Goal: Task Accomplishment & Management: Manage account settings

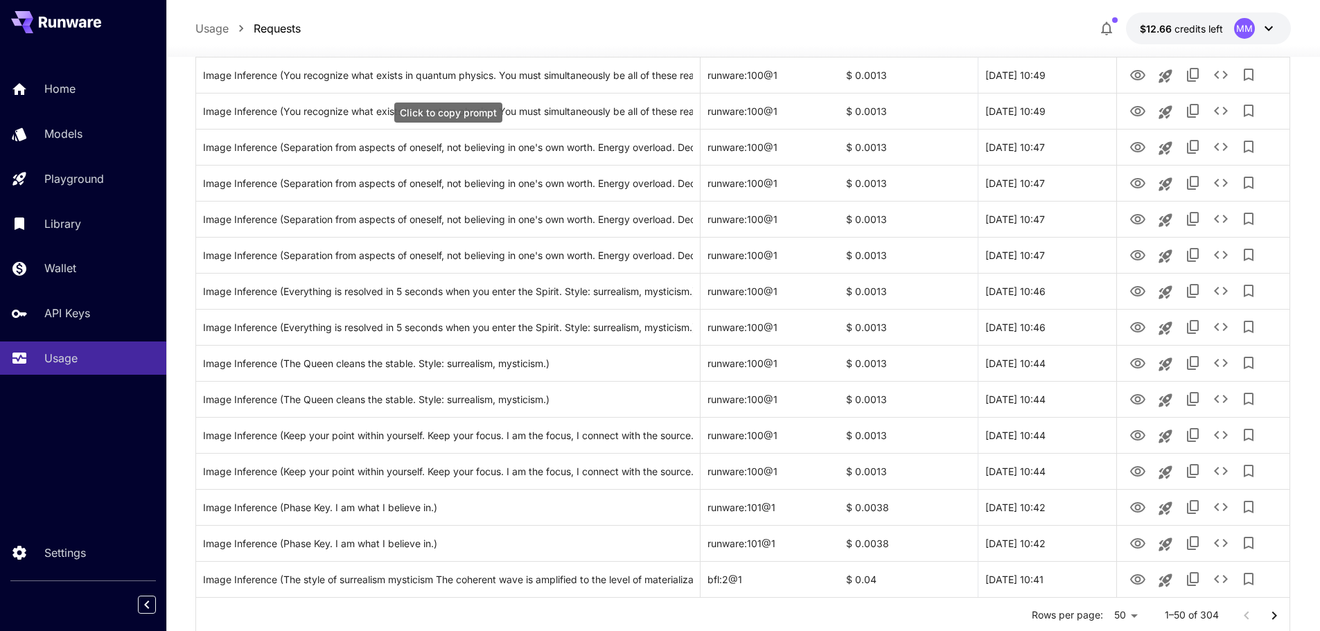
scroll to position [1522, 0]
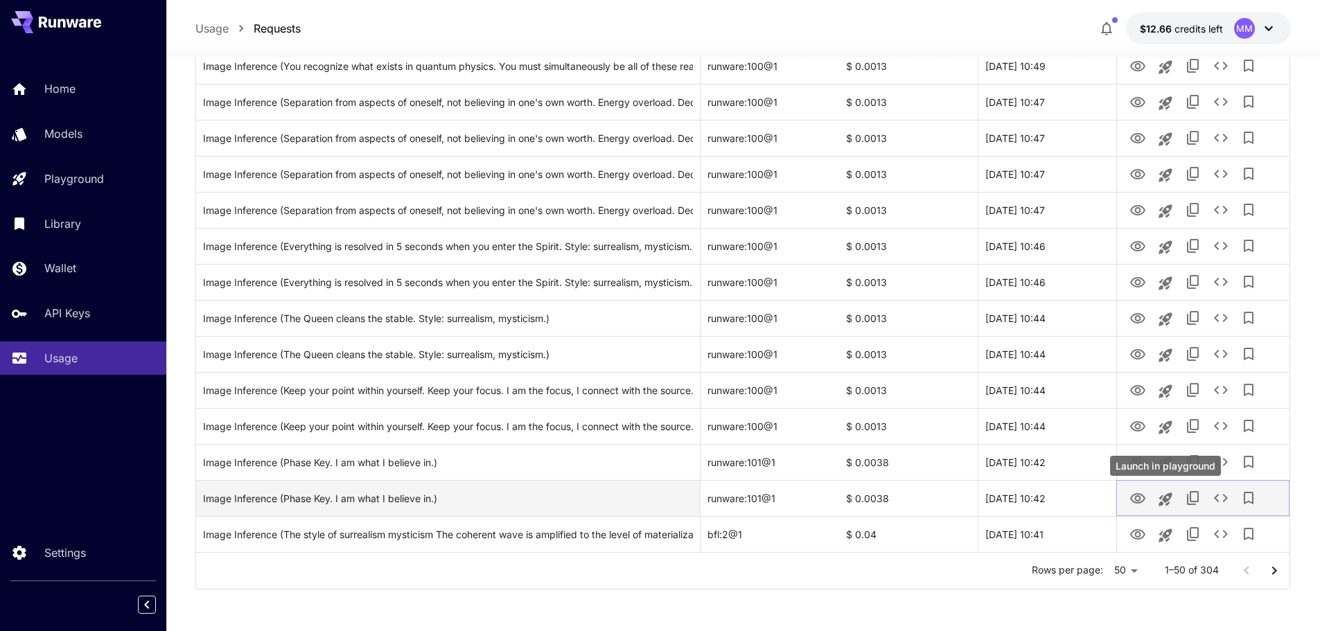
click at [1169, 499] on icon "Launch in playground" at bounding box center [1164, 499] width 13 height 13
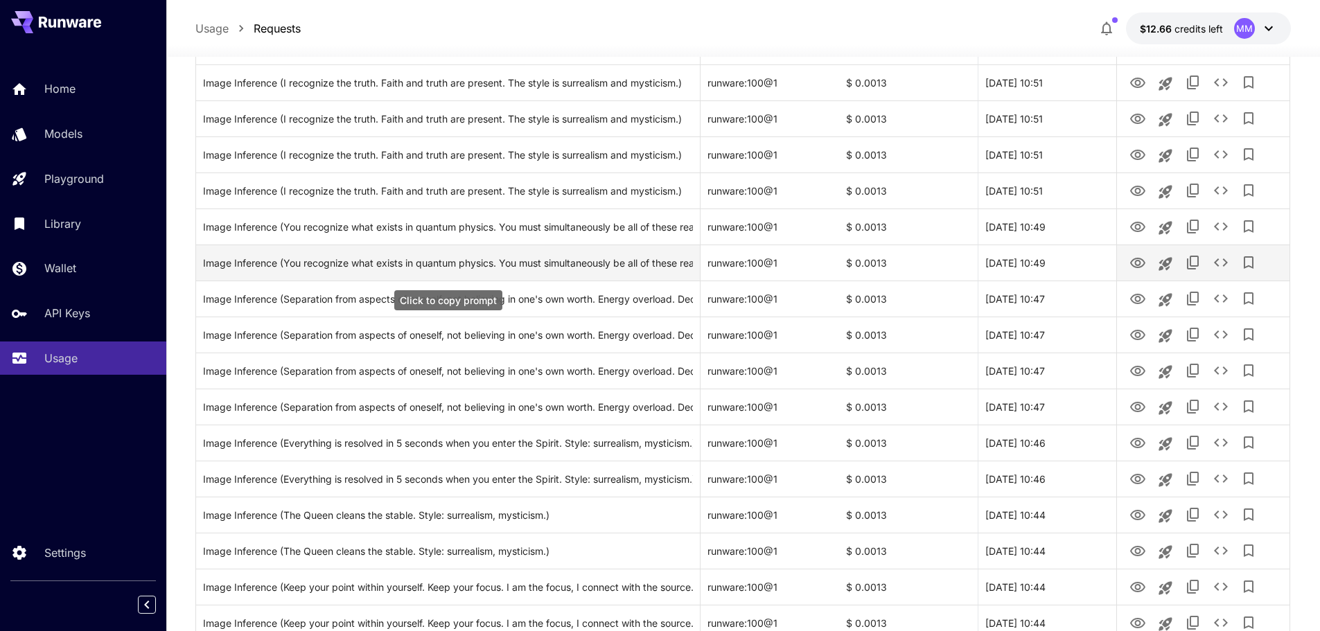
scroll to position [1522, 0]
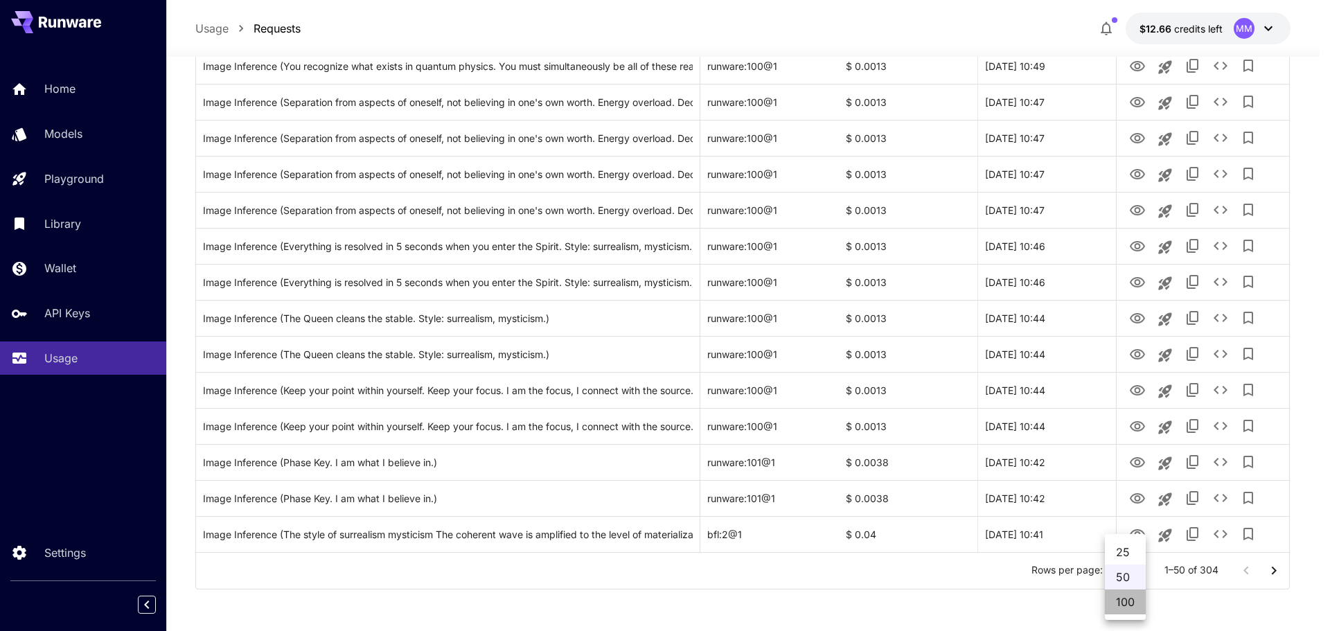
click at [1134, 597] on li "100" at bounding box center [1125, 602] width 41 height 25
type input "***"
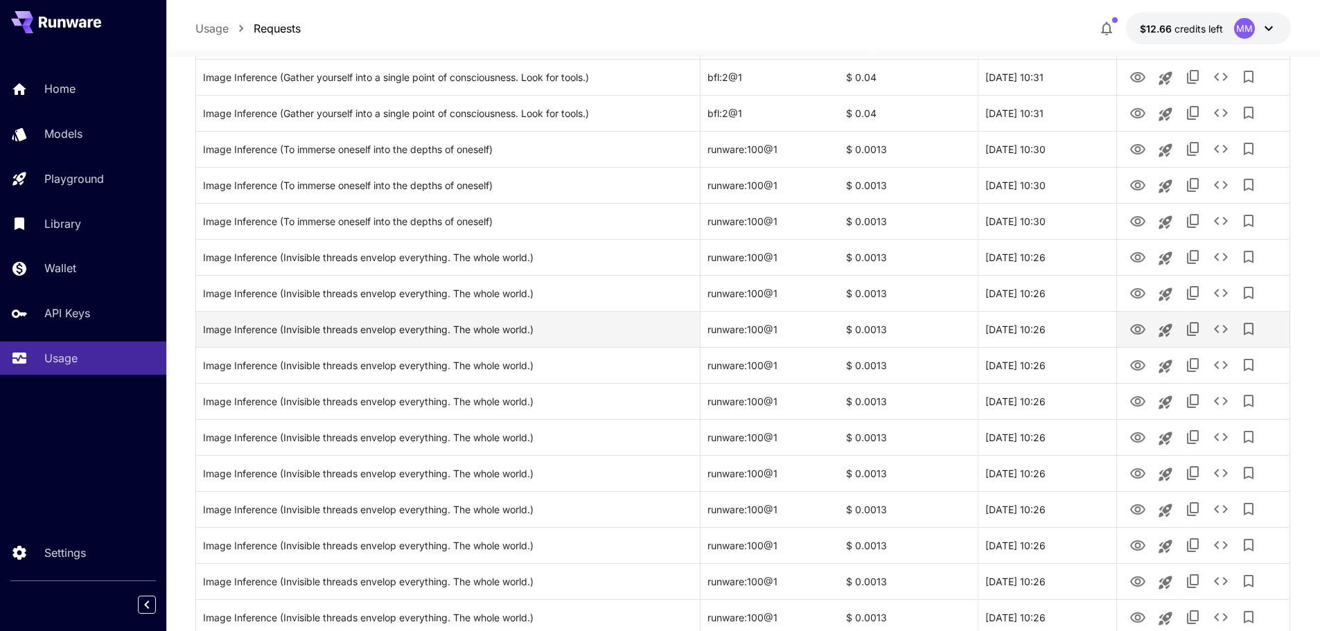
scroll to position [3254, 0]
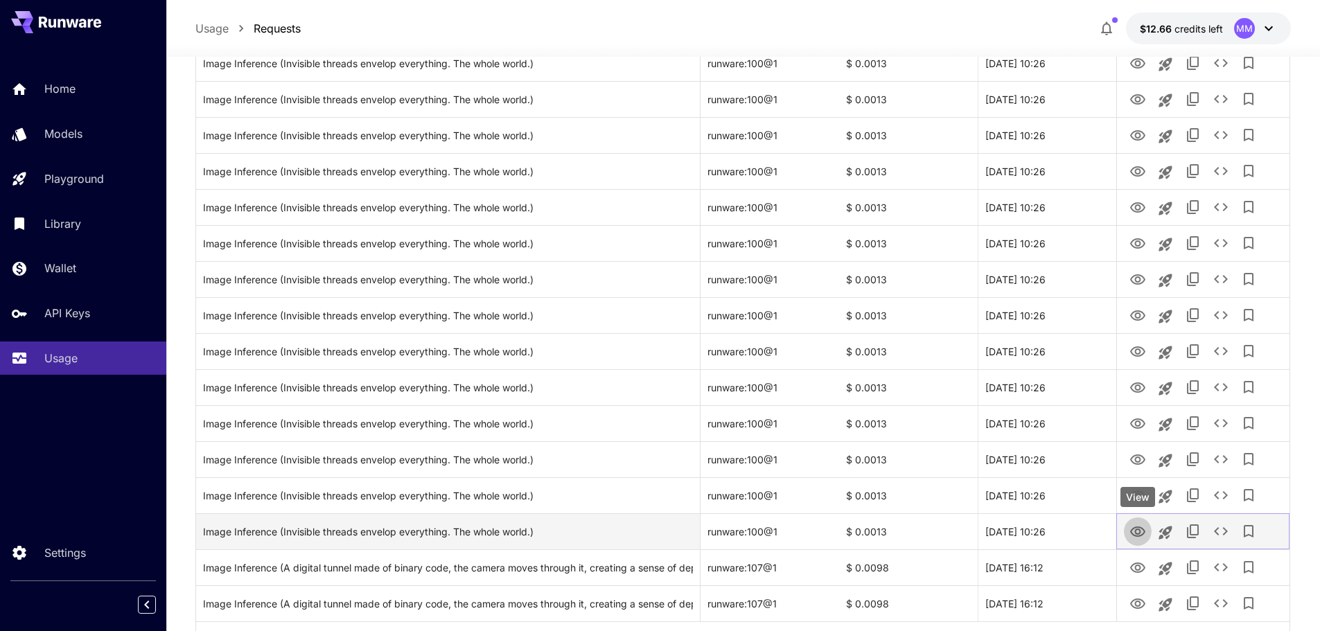
click at [1136, 531] on icon "View" at bounding box center [1137, 532] width 15 height 10
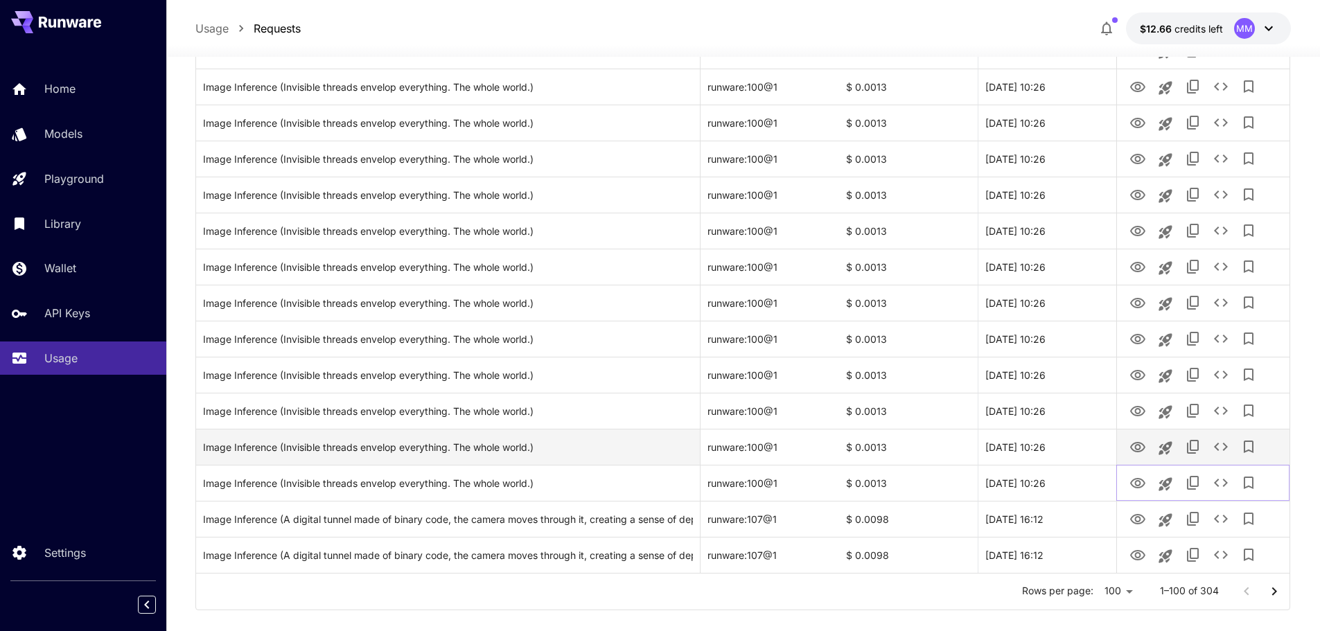
scroll to position [3323, 0]
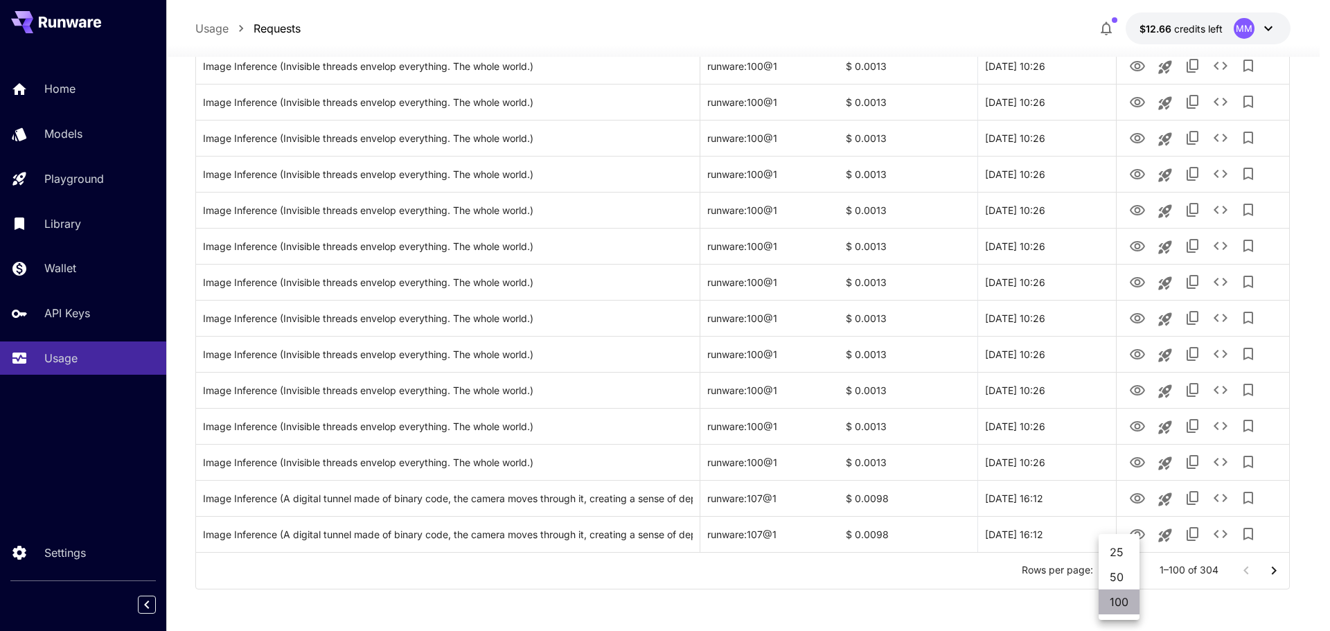
click at [1118, 602] on li "100" at bounding box center [1119, 602] width 41 height 25
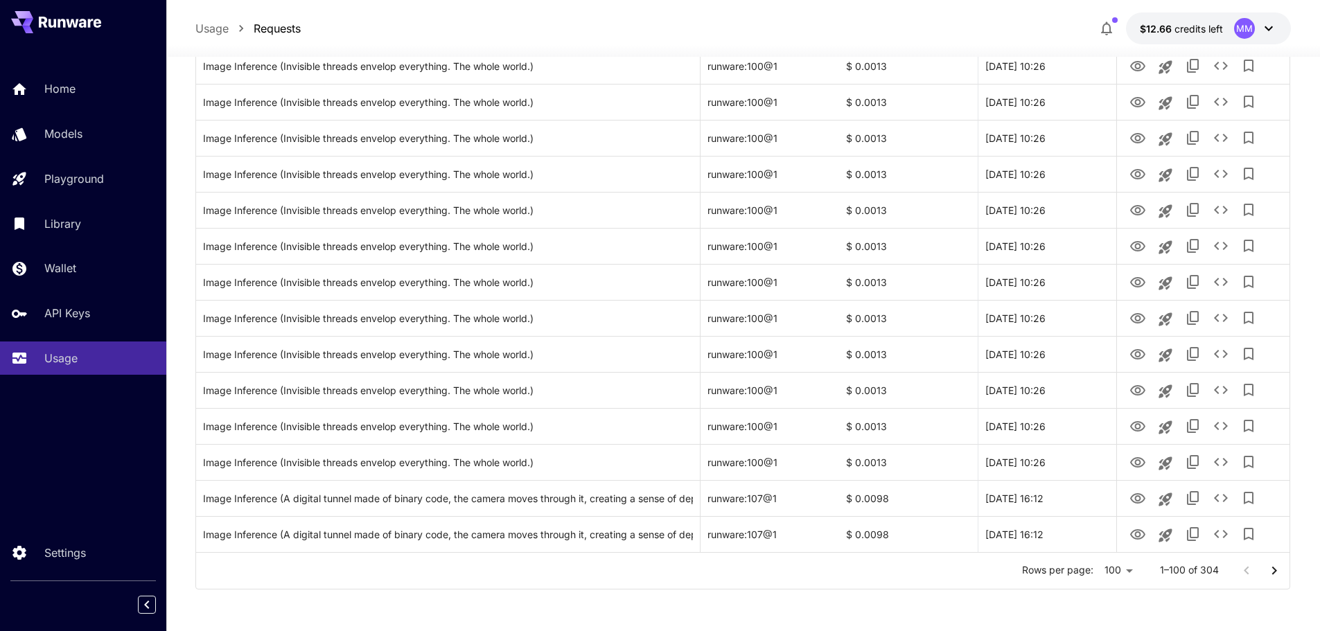
click at [1273, 571] on icon "Go to next page" at bounding box center [1274, 571] width 17 height 17
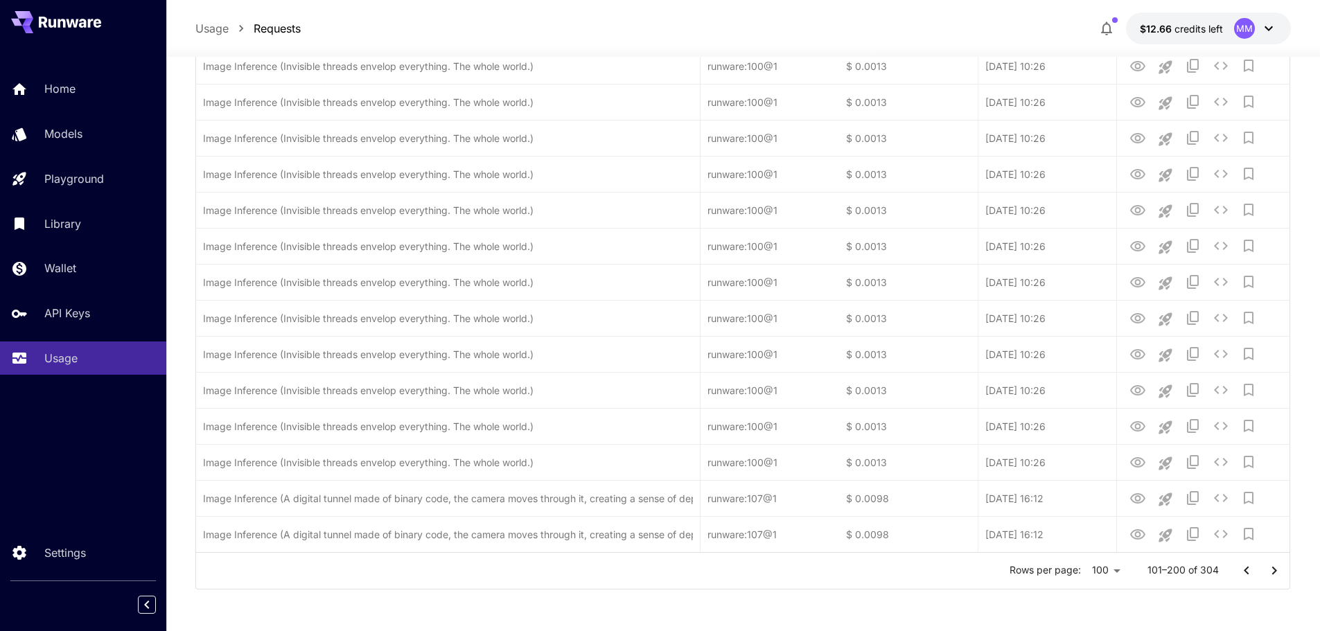
click at [1273, 571] on icon "Go to next page" at bounding box center [1274, 571] width 17 height 17
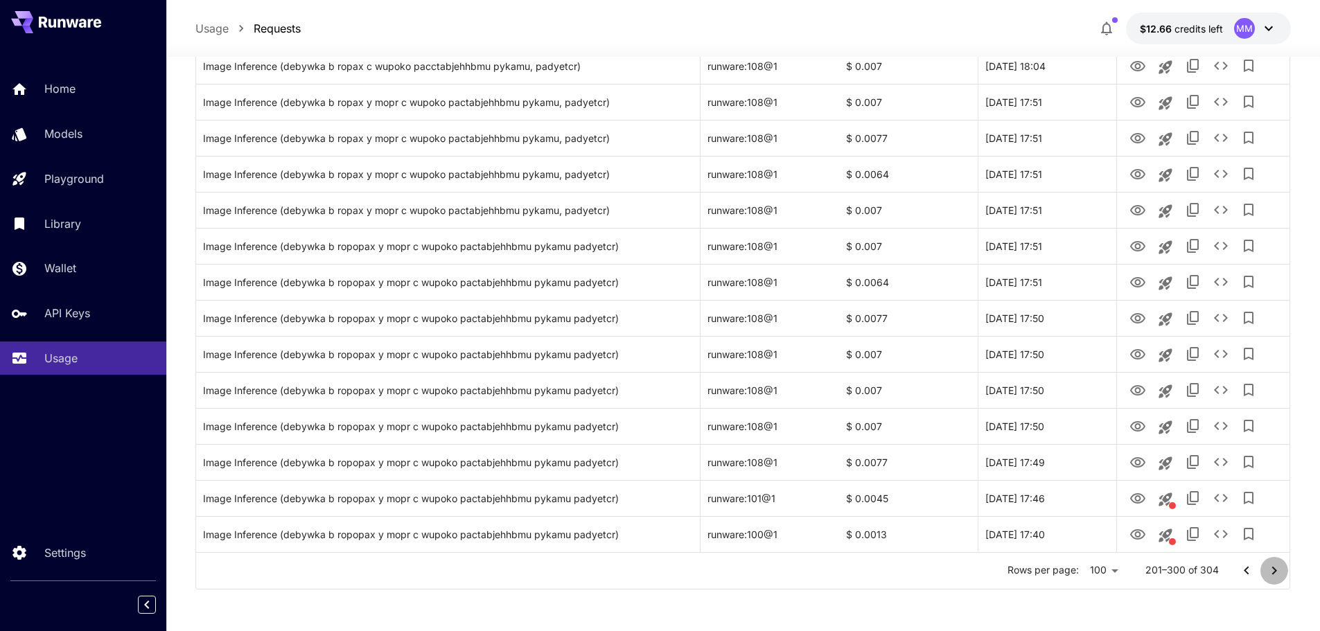
click at [1276, 572] on icon "Go to next page" at bounding box center [1274, 571] width 17 height 17
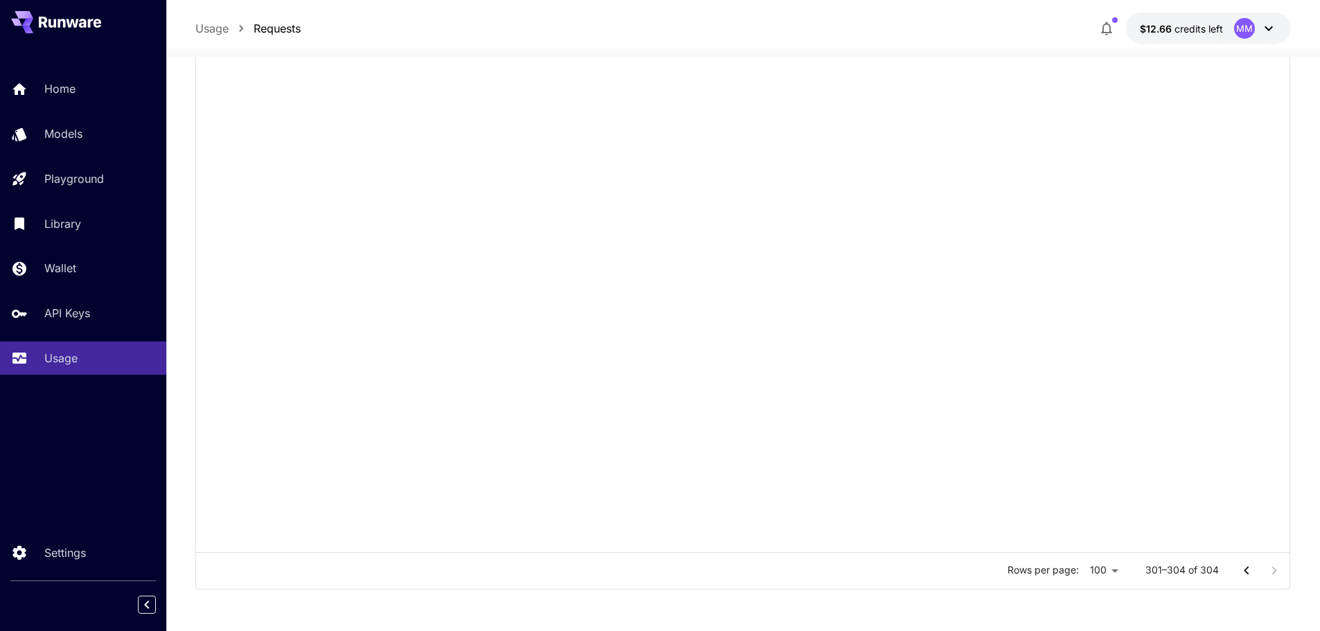
scroll to position [0, 0]
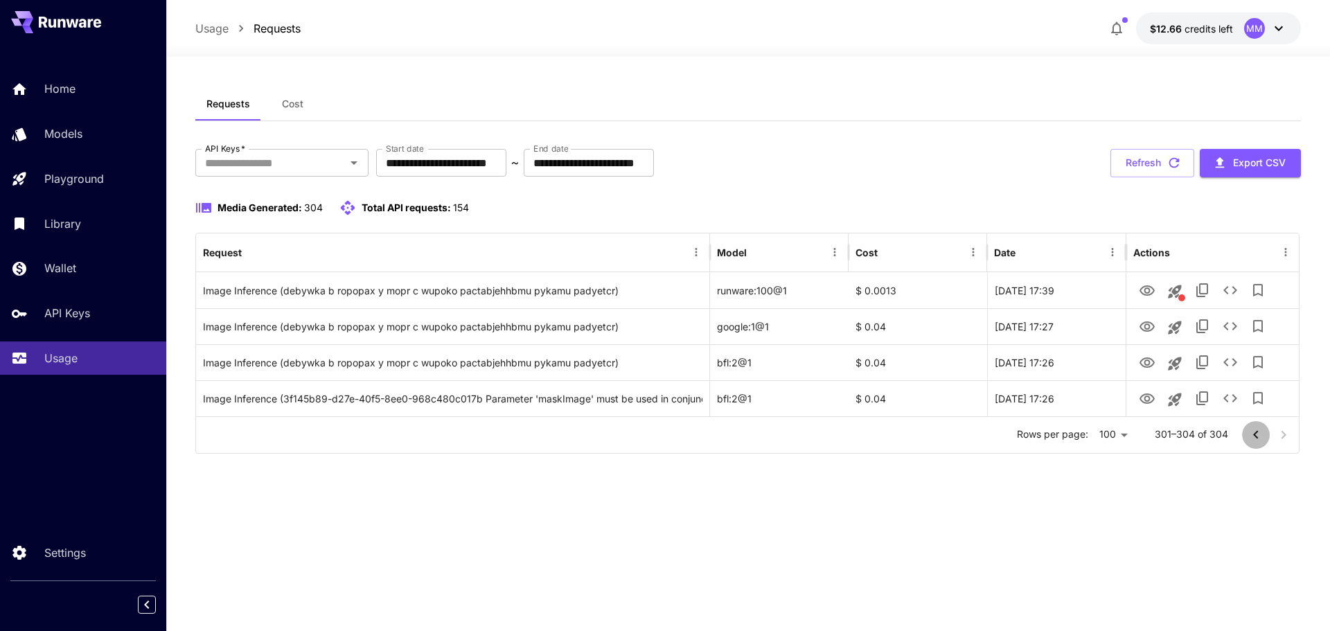
click at [1251, 436] on icon "Go to previous page" at bounding box center [1256, 435] width 17 height 17
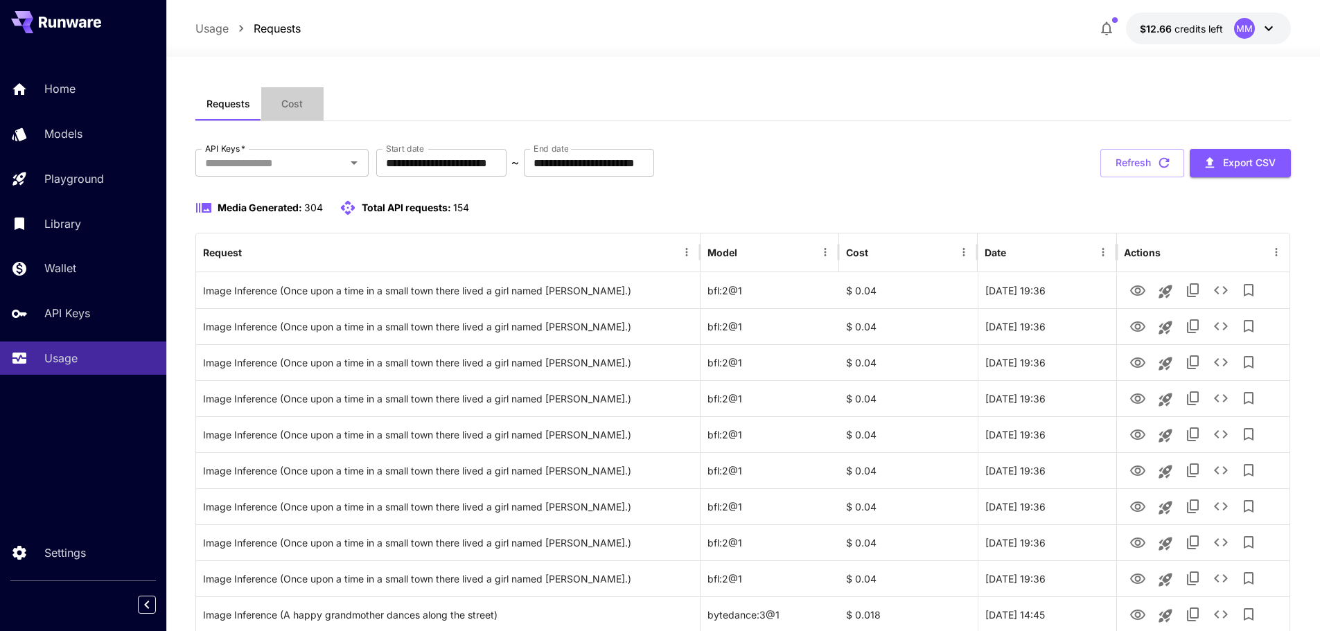
click at [305, 98] on button "Cost" at bounding box center [292, 103] width 62 height 33
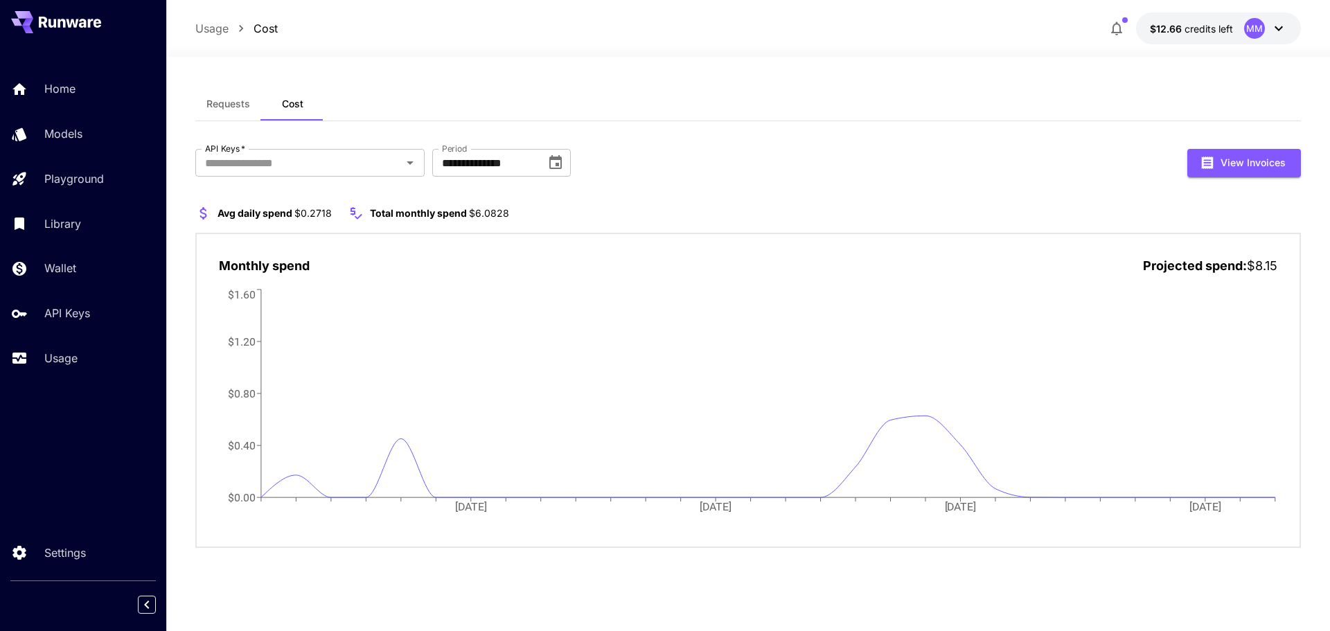
click at [244, 100] on span "Requests" at bounding box center [228, 104] width 44 height 12
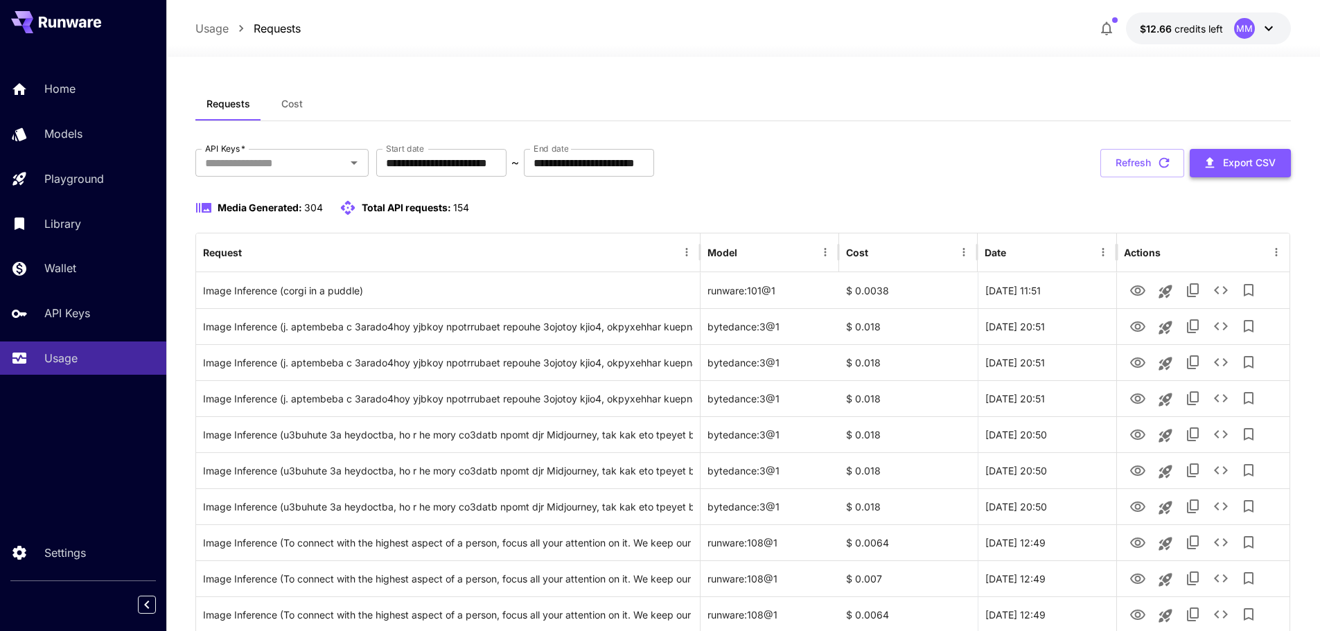
click at [1230, 172] on button "Export CSV" at bounding box center [1240, 163] width 101 height 28
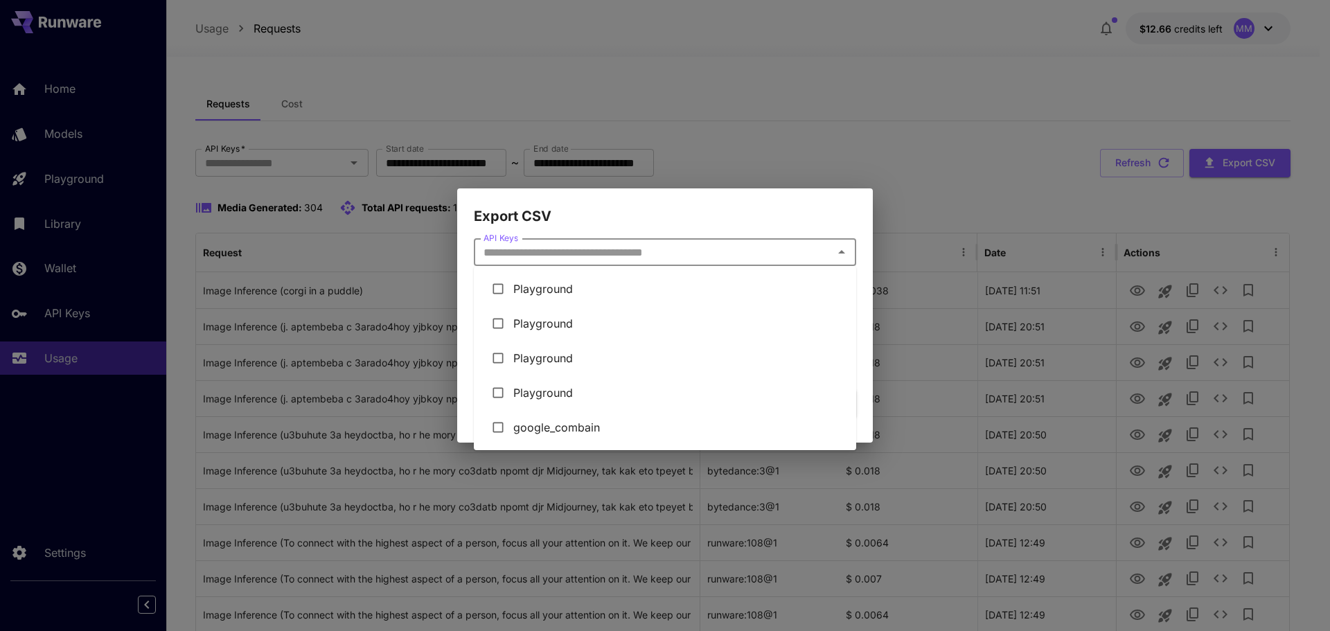
click at [657, 246] on input "API Keys" at bounding box center [653, 251] width 351 height 19
click at [671, 216] on h2 "Export CSV" at bounding box center [665, 207] width 416 height 39
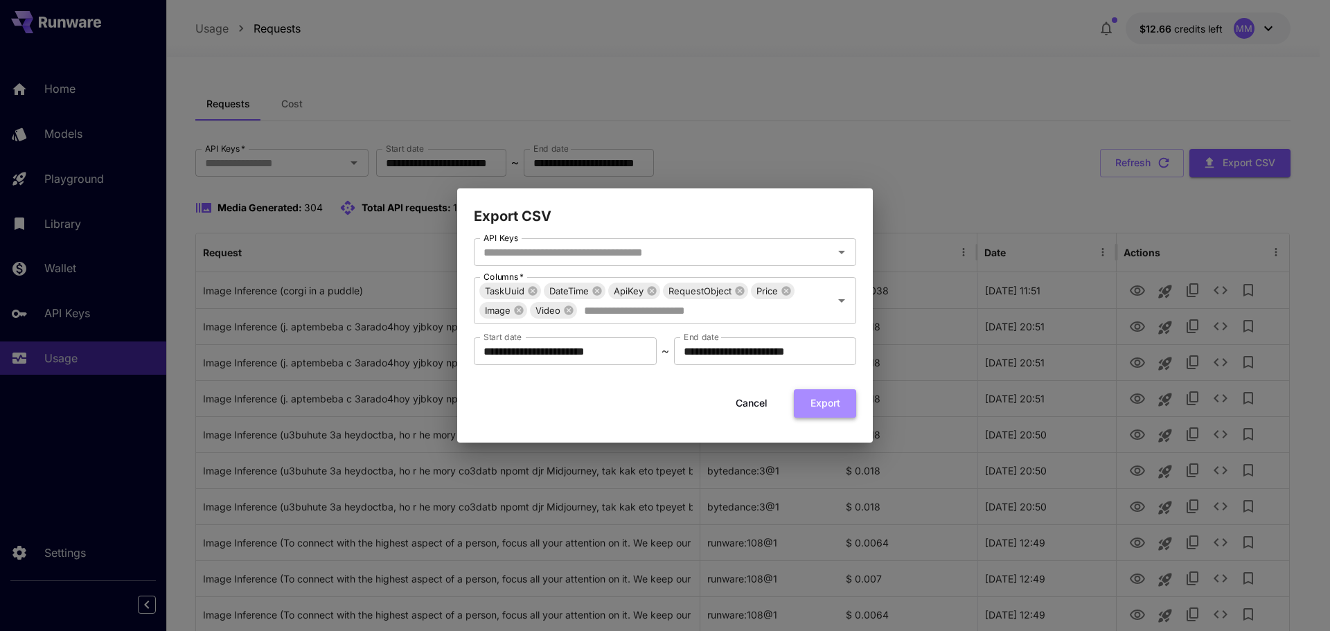
click at [811, 397] on button "Export" at bounding box center [825, 403] width 62 height 28
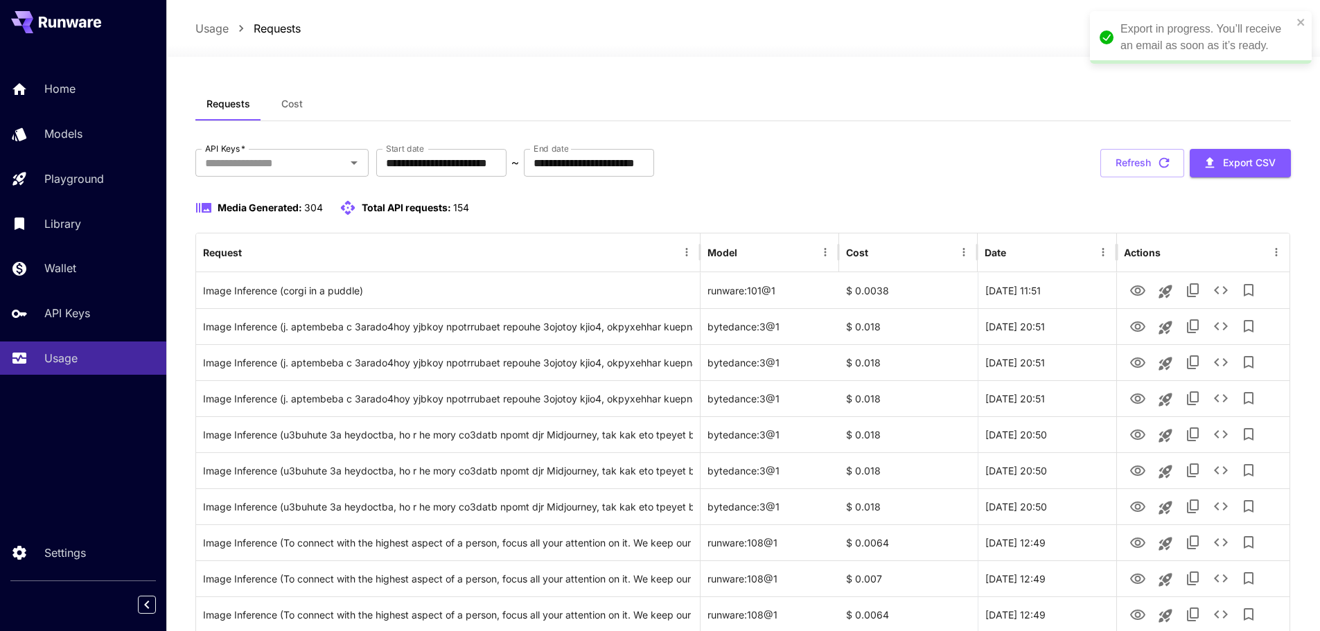
click at [1212, 30] on div "Export in progress. You’ll receive an email as soon as it’s ready." at bounding box center [1206, 37] width 172 height 33
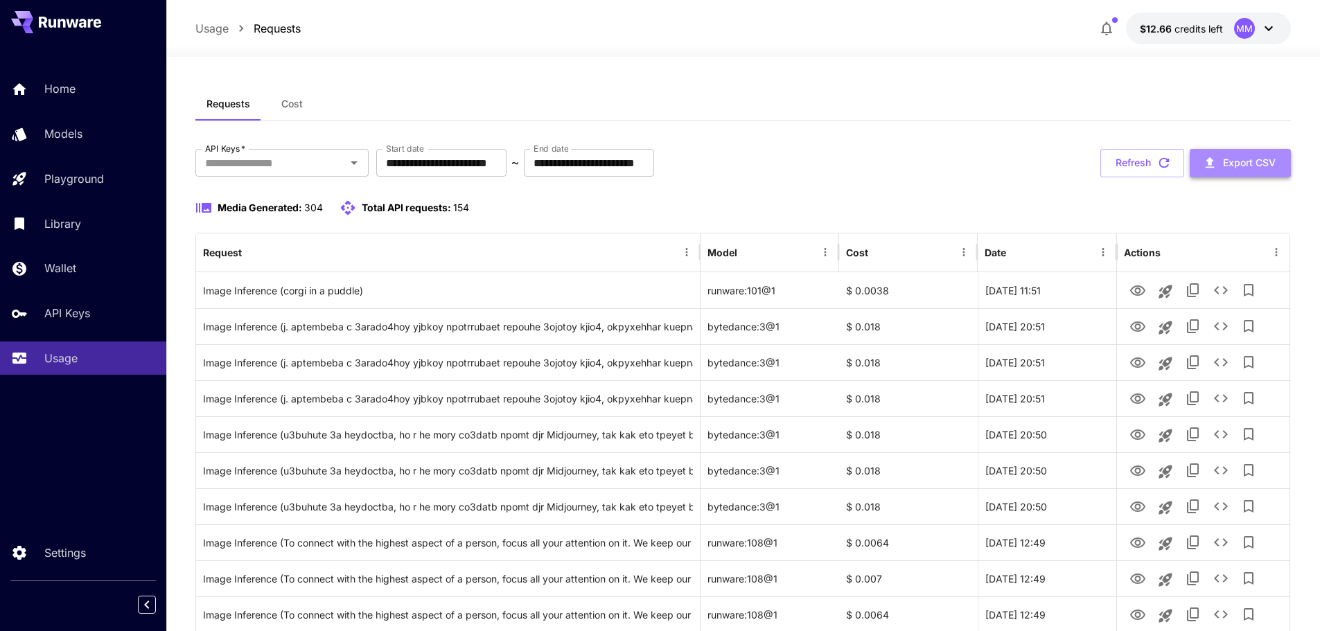
click at [1221, 166] on button "Export CSV" at bounding box center [1240, 163] width 101 height 28
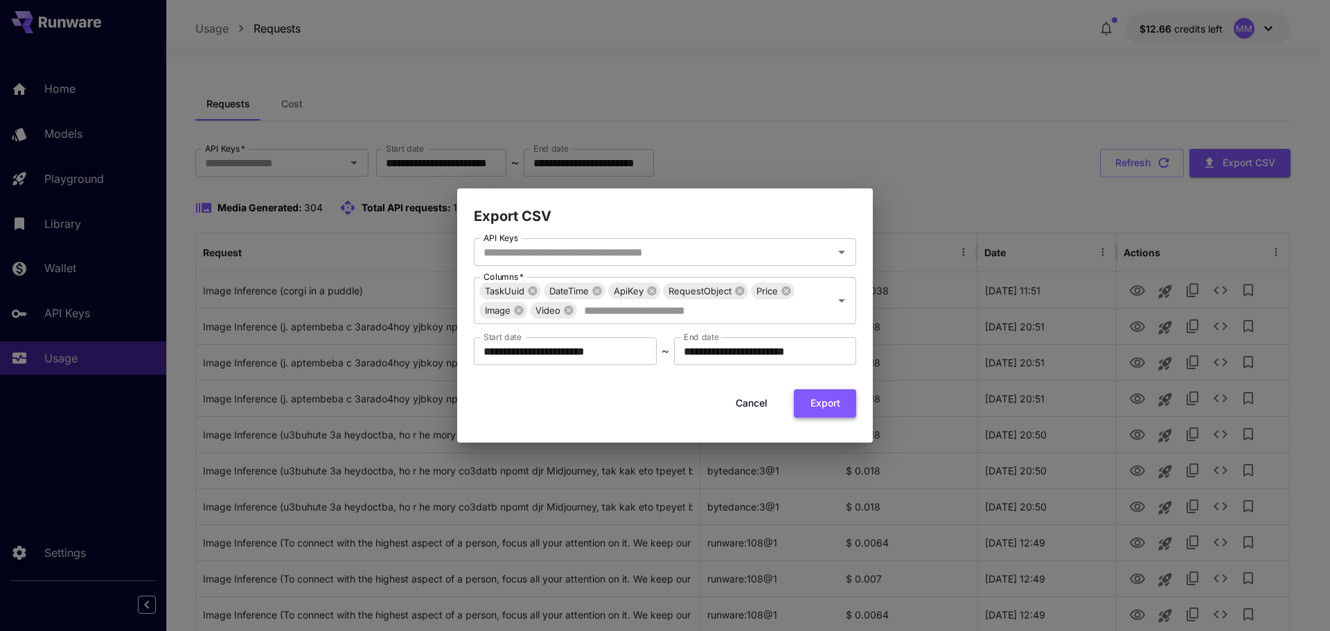
click at [827, 406] on button "Export" at bounding box center [825, 403] width 62 height 28
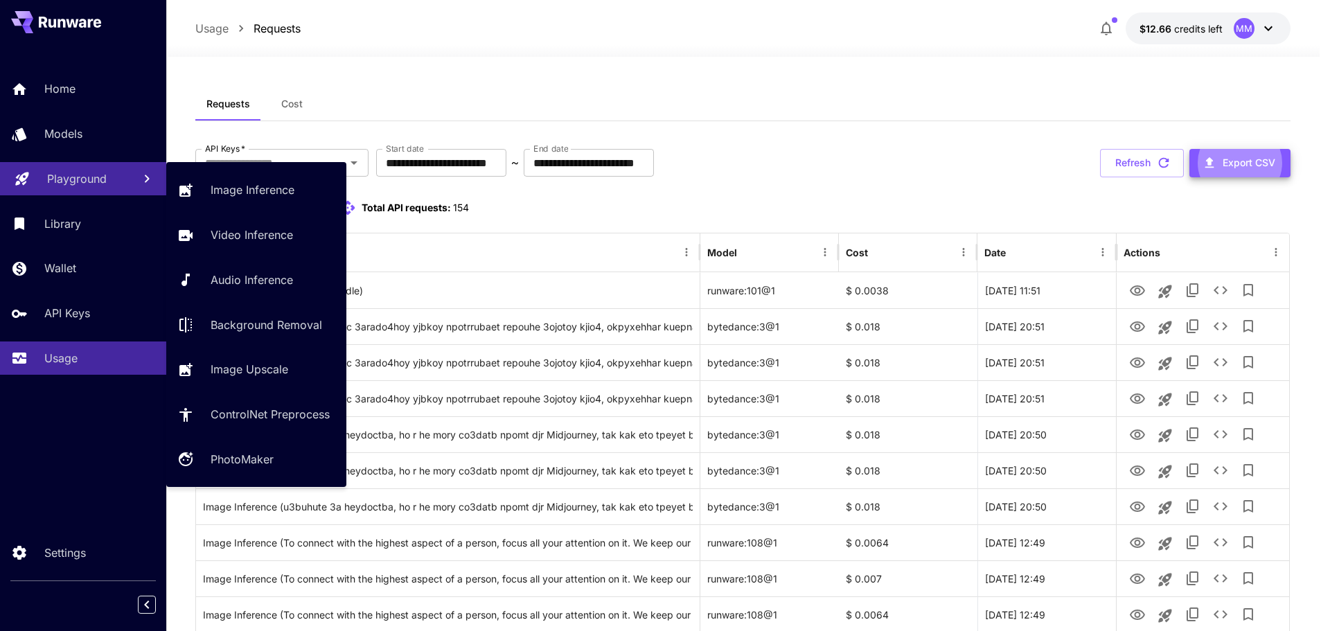
click at [94, 173] on p "Playground" at bounding box center [77, 178] width 60 height 17
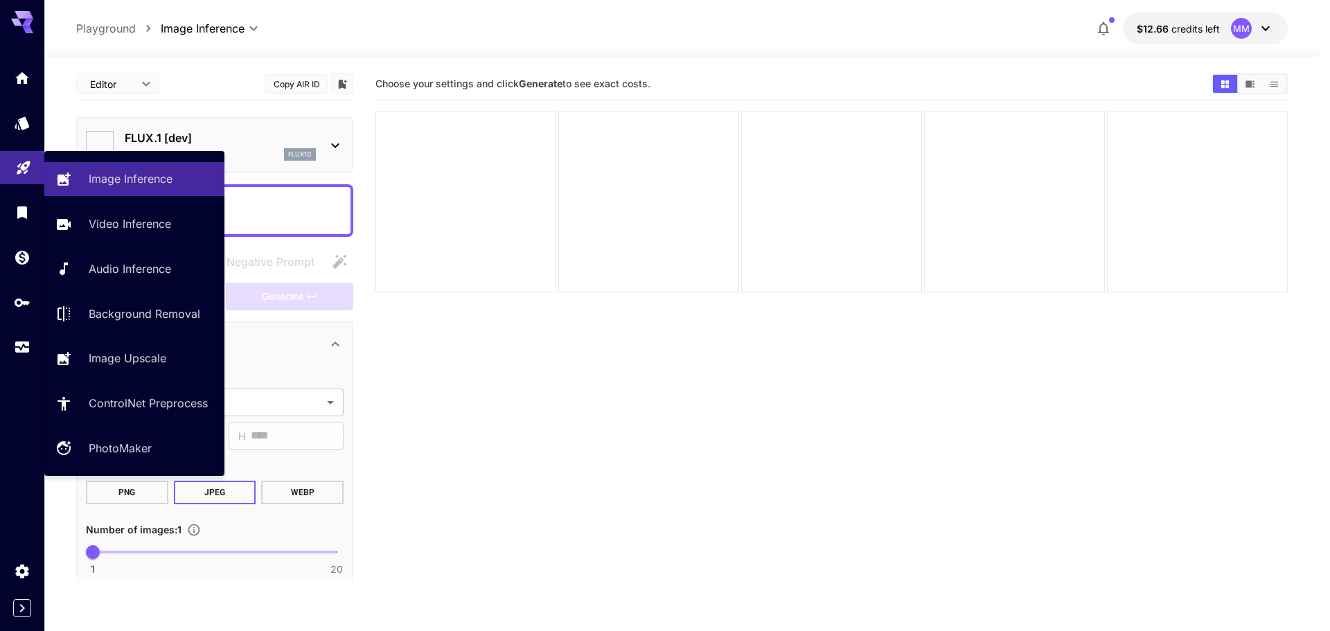
type input "**********"
click at [164, 185] on p "Image Inference" at bounding box center [133, 178] width 84 height 17
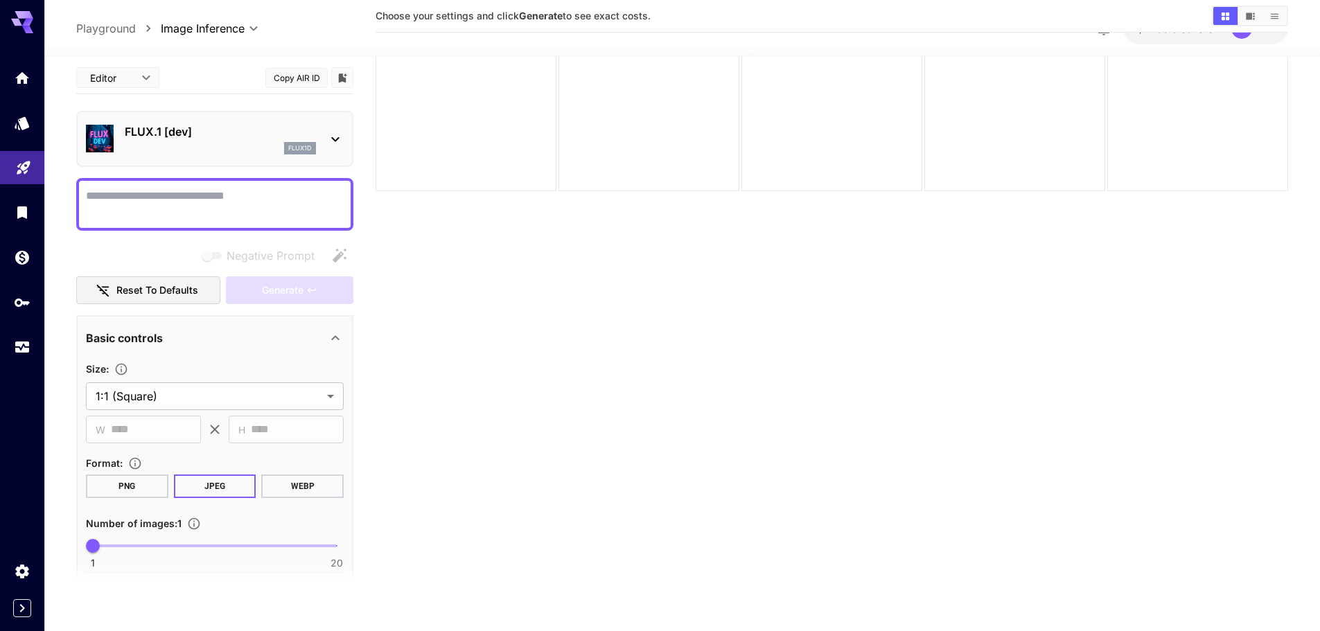
scroll to position [109, 0]
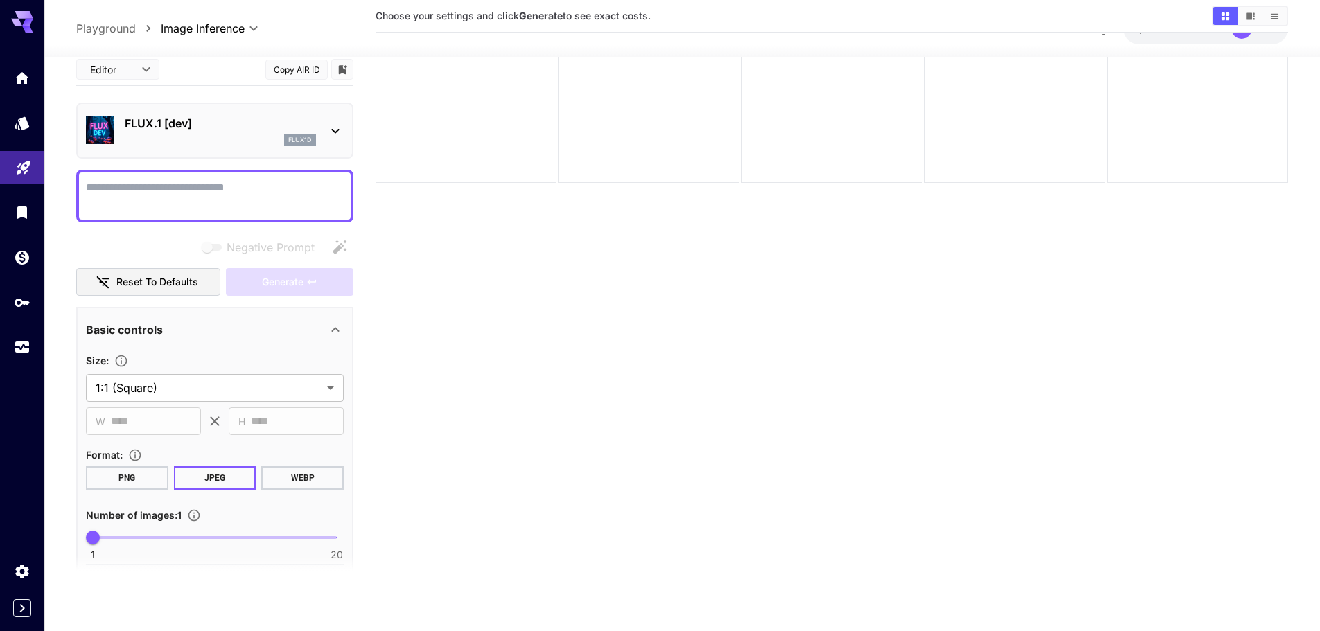
click at [29, 606] on div at bounding box center [22, 608] width 44 height 18
click at [28, 606] on icon "Expand sidebar" at bounding box center [22, 608] width 17 height 17
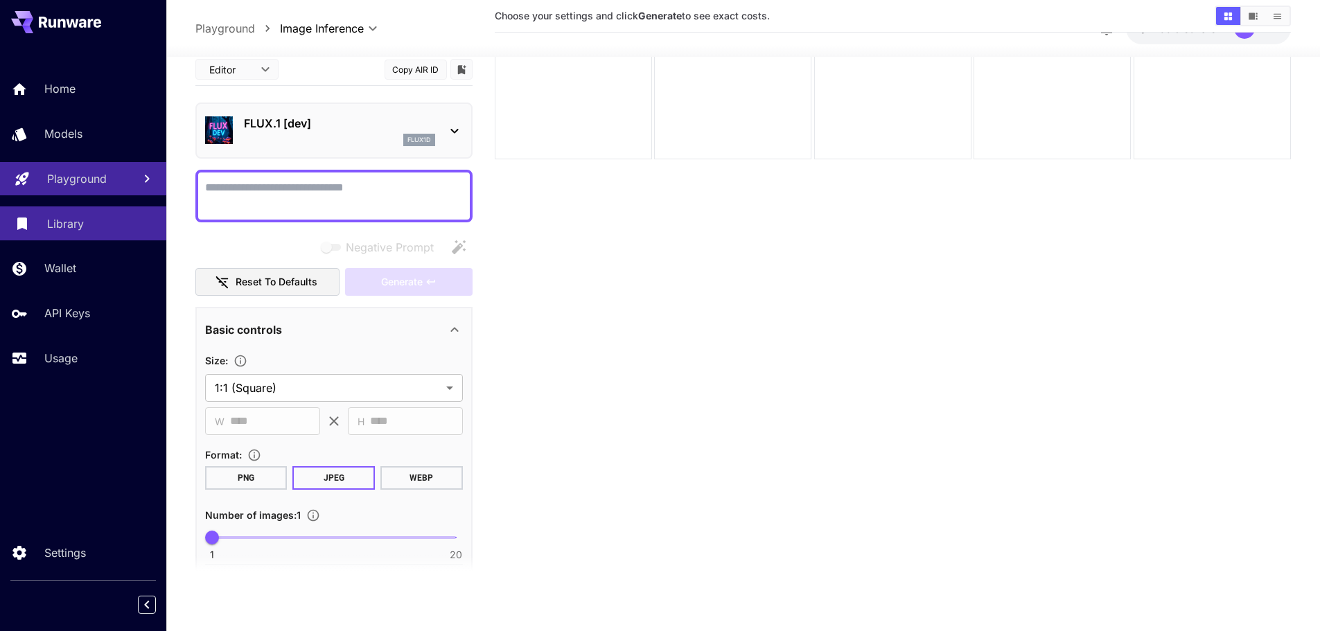
click at [63, 222] on p "Library" at bounding box center [65, 223] width 37 height 17
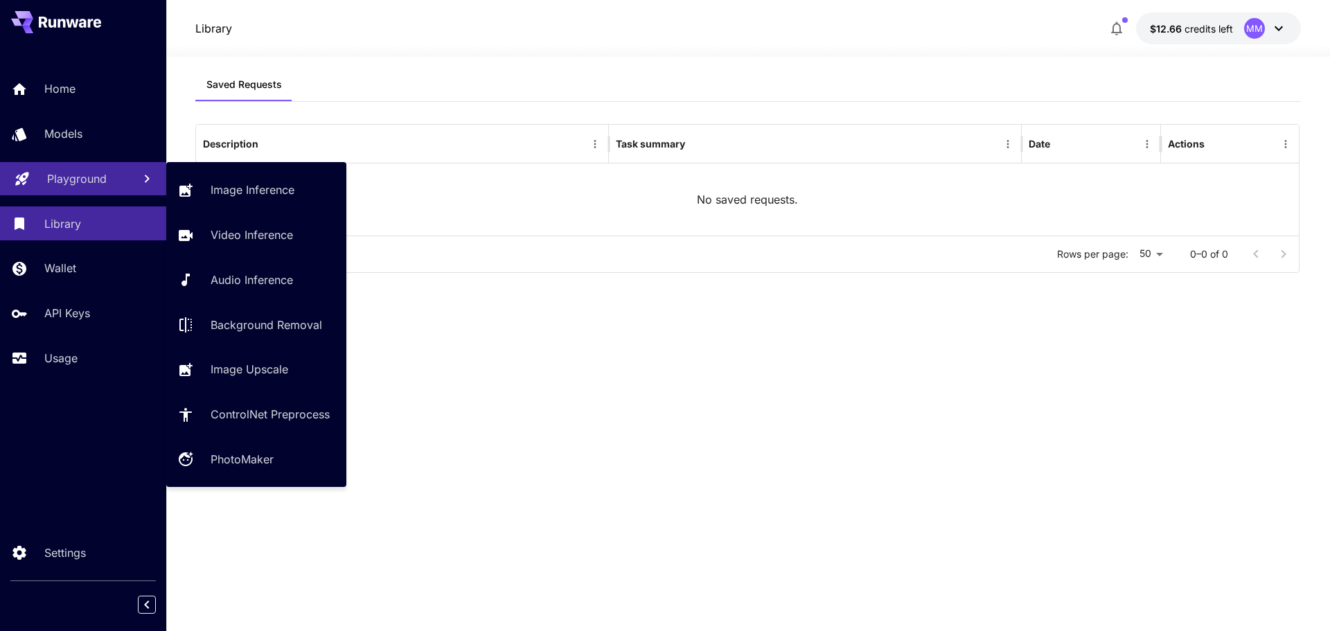
click at [49, 174] on p "Playground" at bounding box center [77, 178] width 60 height 17
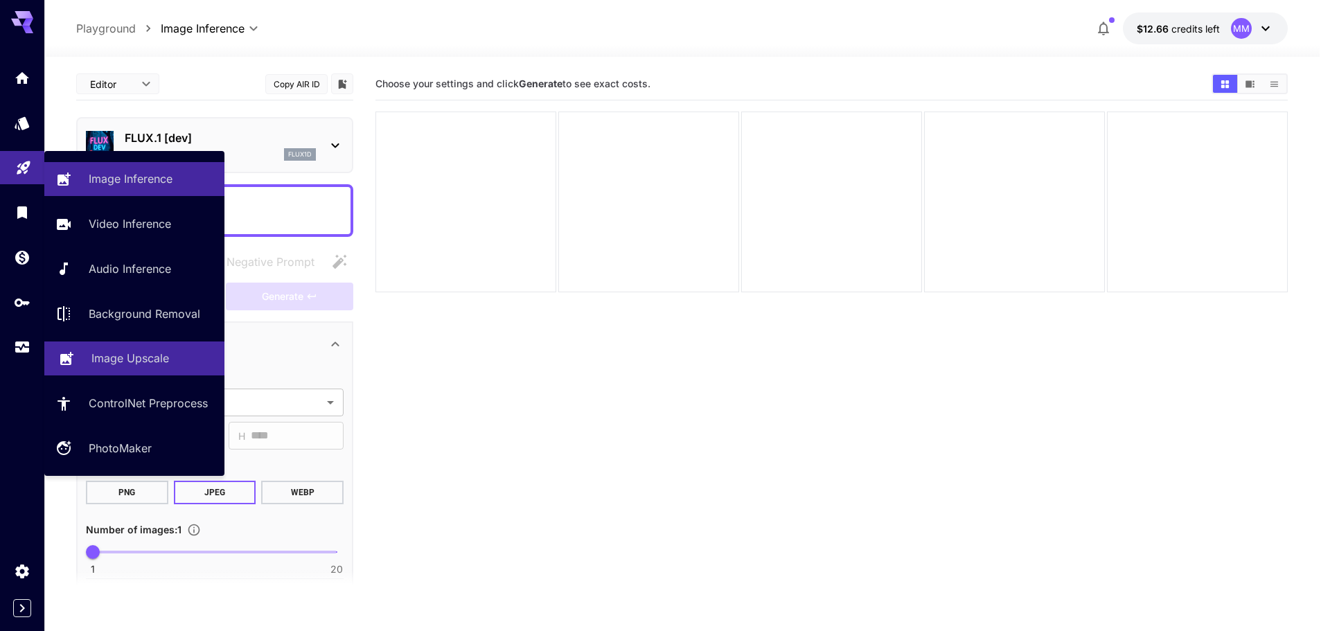
click at [122, 358] on p "Image Upscale" at bounding box center [130, 358] width 78 height 17
type input "**********"
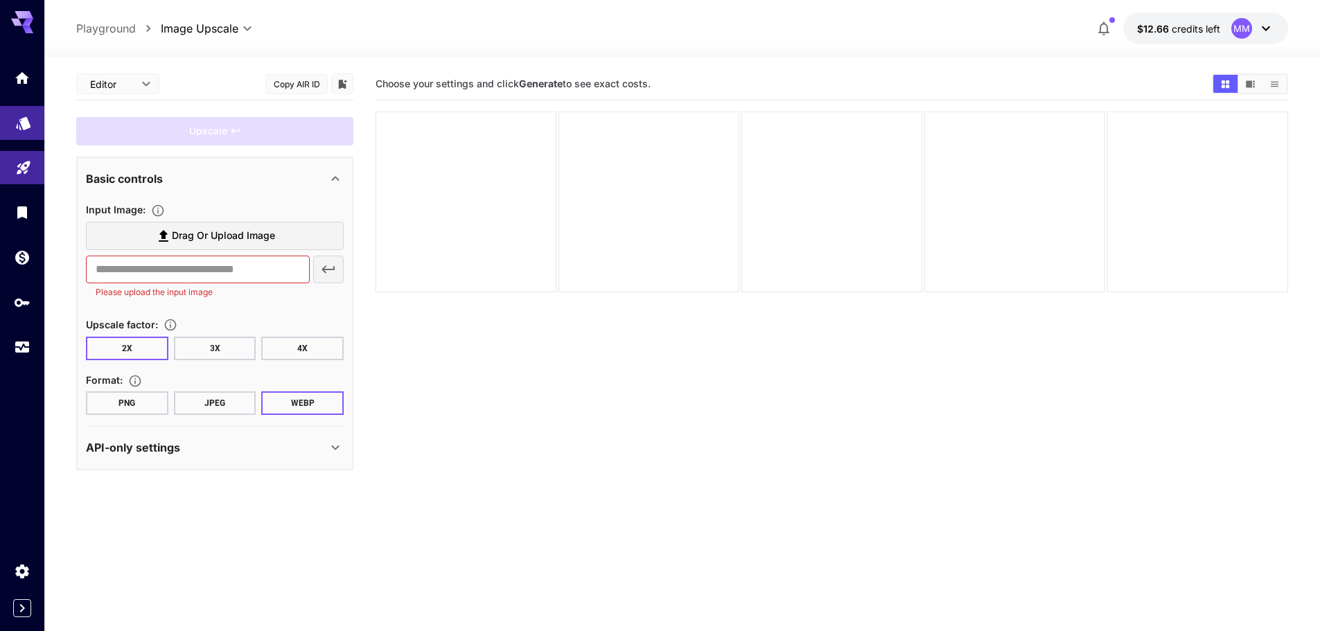
click at [25, 127] on link at bounding box center [22, 123] width 44 height 34
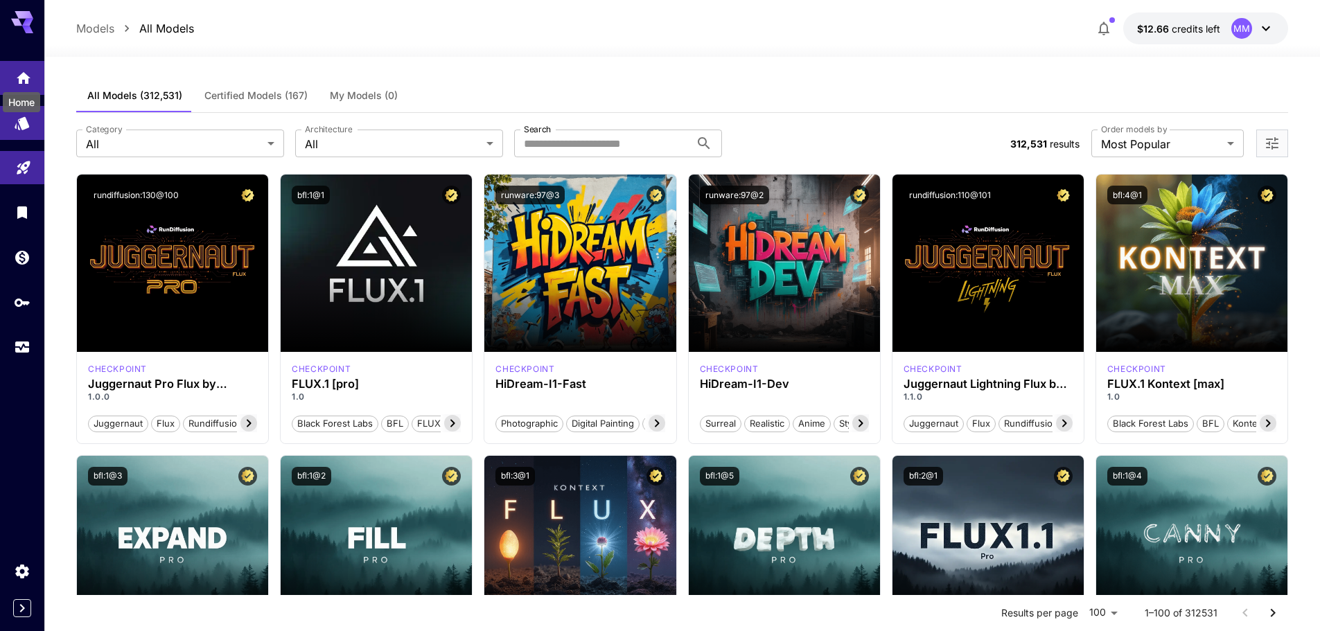
click at [26, 79] on icon "Home" at bounding box center [24, 74] width 14 height 12
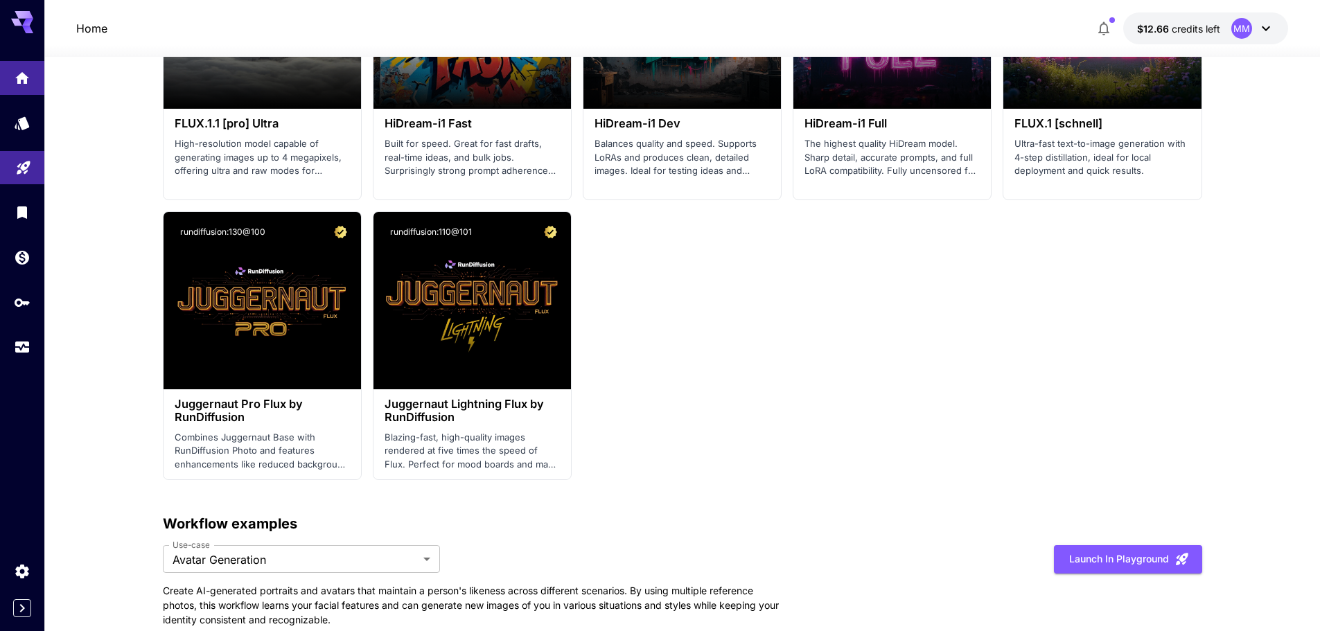
scroll to position [2494, 0]
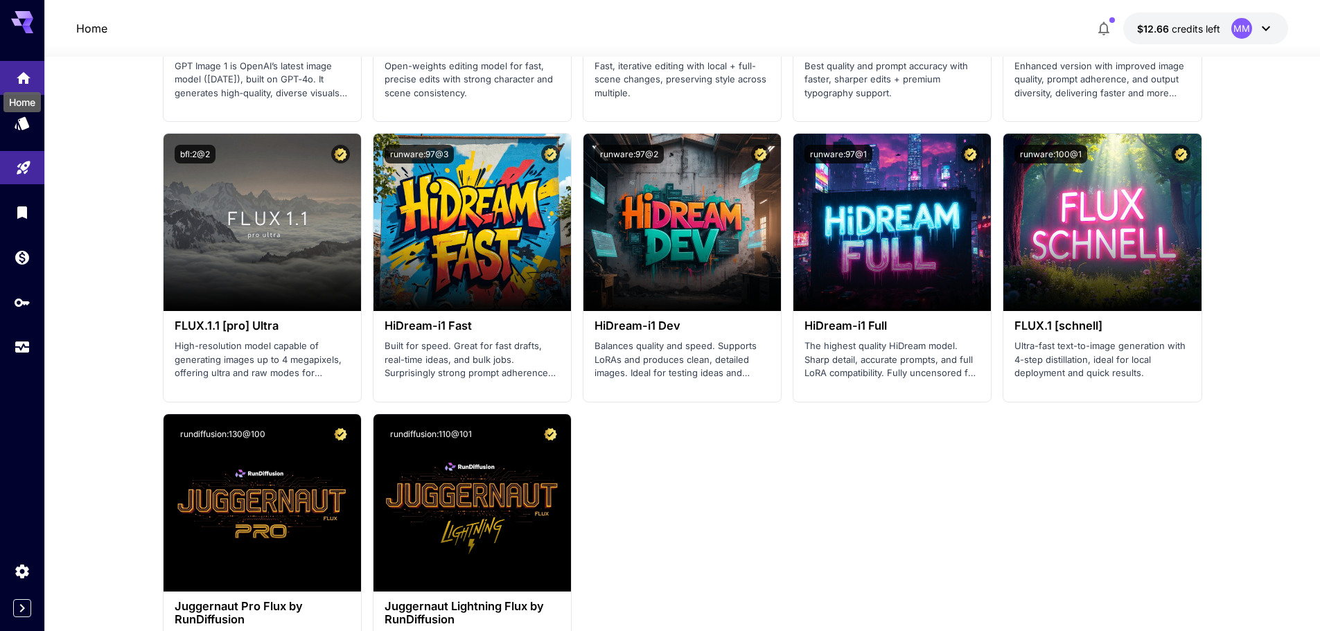
click at [28, 73] on icon "Home" at bounding box center [23, 74] width 17 height 17
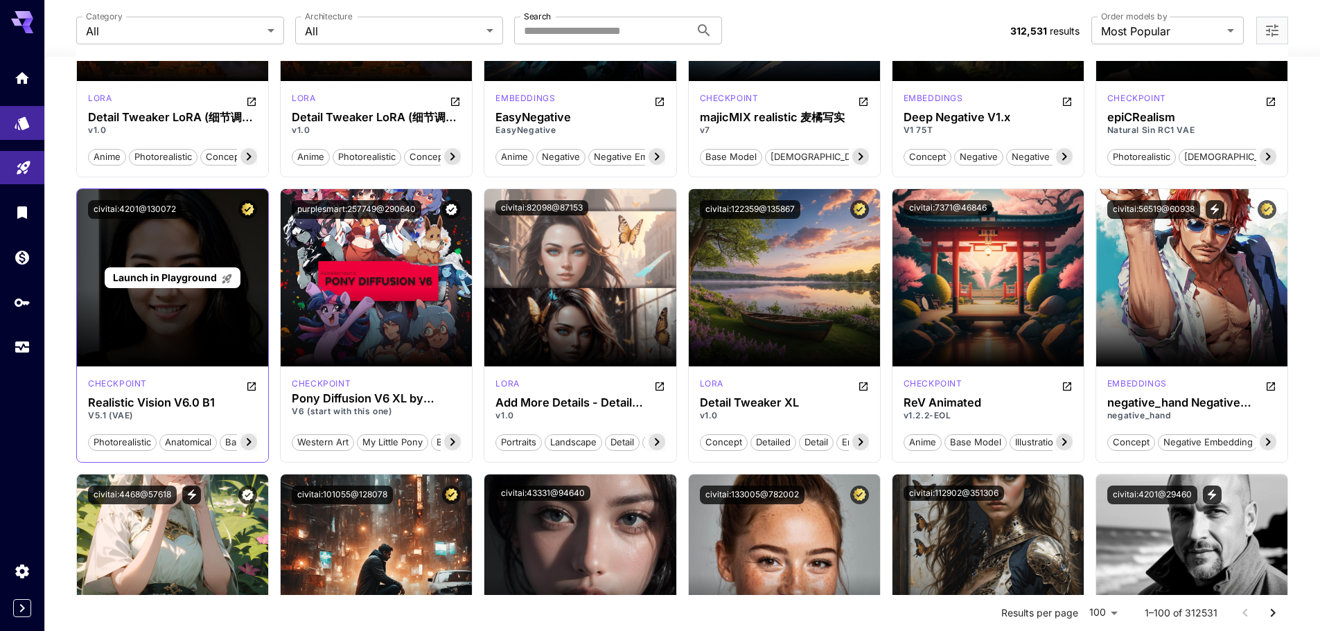
scroll to position [1801, 0]
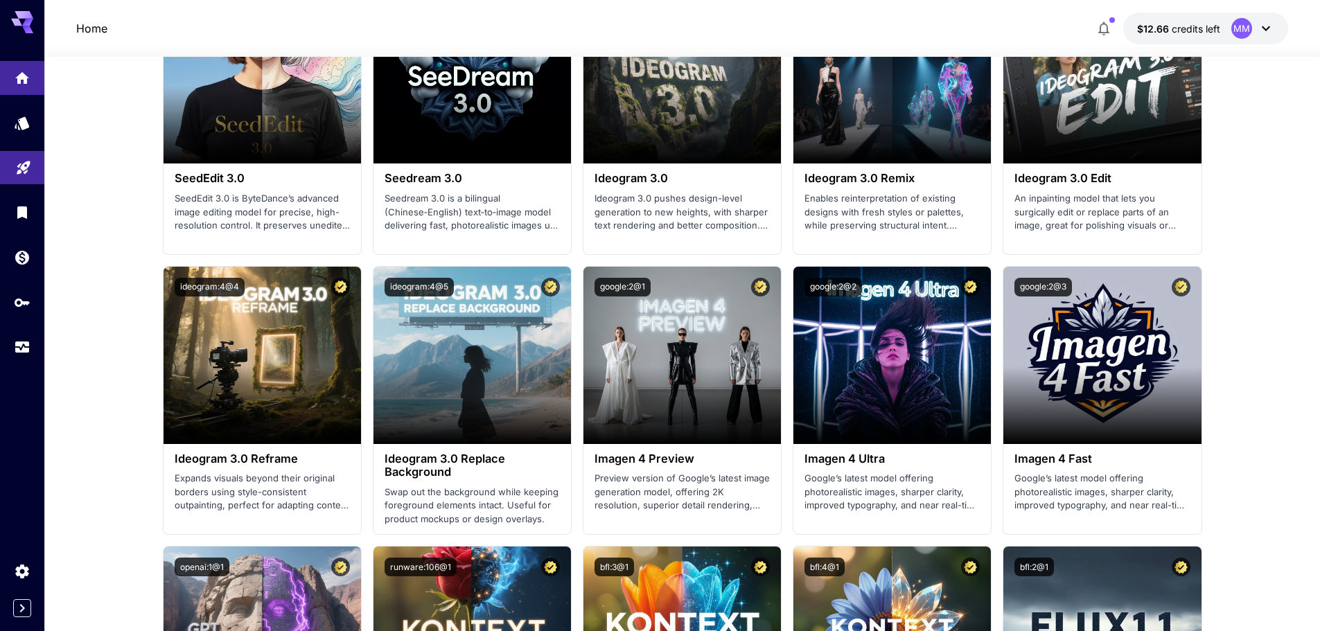
scroll to position [2494, 0]
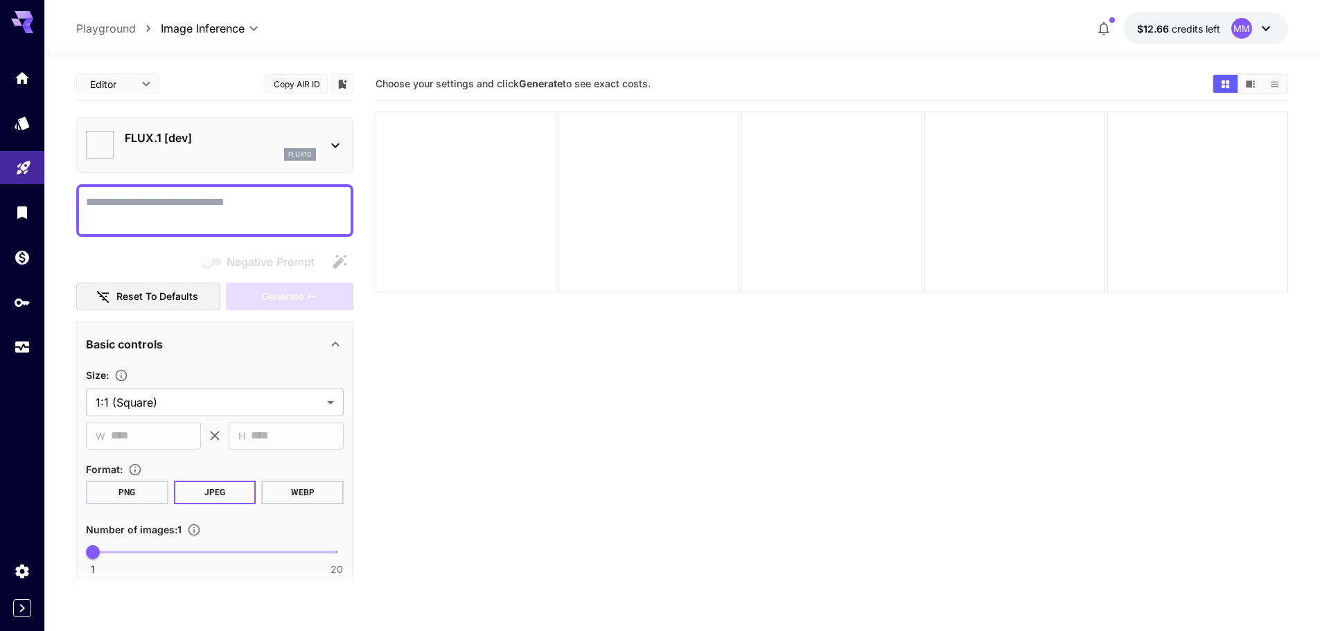
type input "**********"
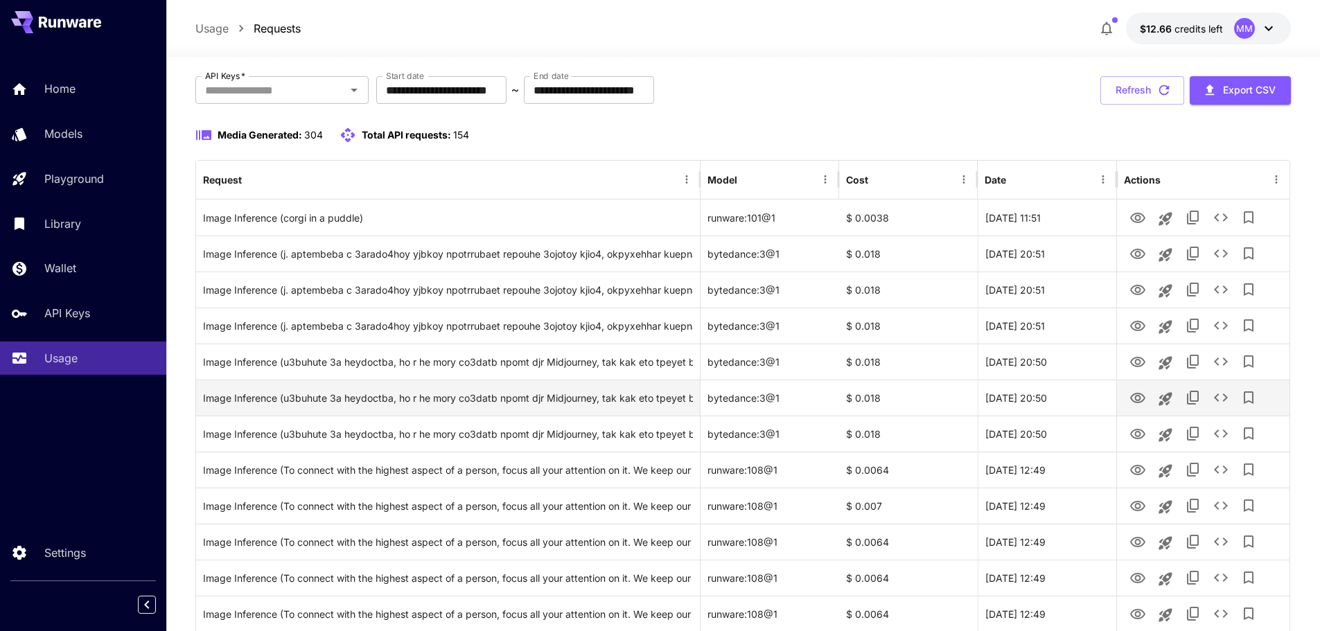
scroll to position [139, 0]
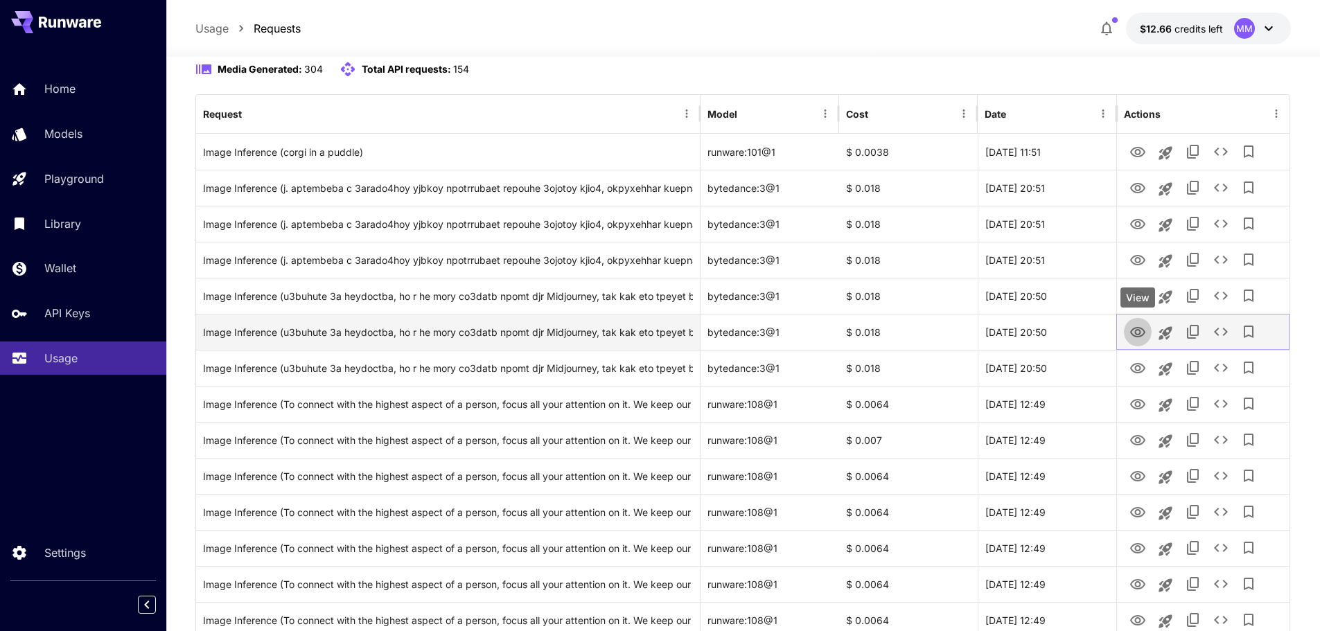
click at [1140, 333] on icon "View" at bounding box center [1137, 332] width 15 height 10
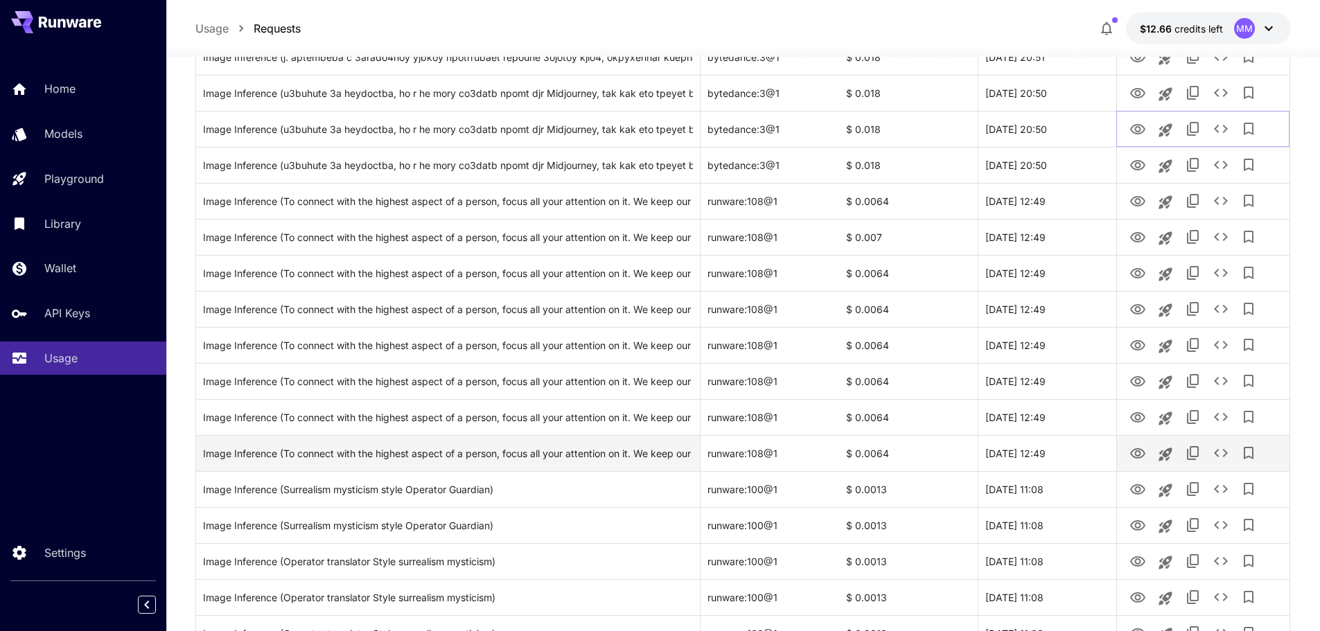
scroll to position [485, 0]
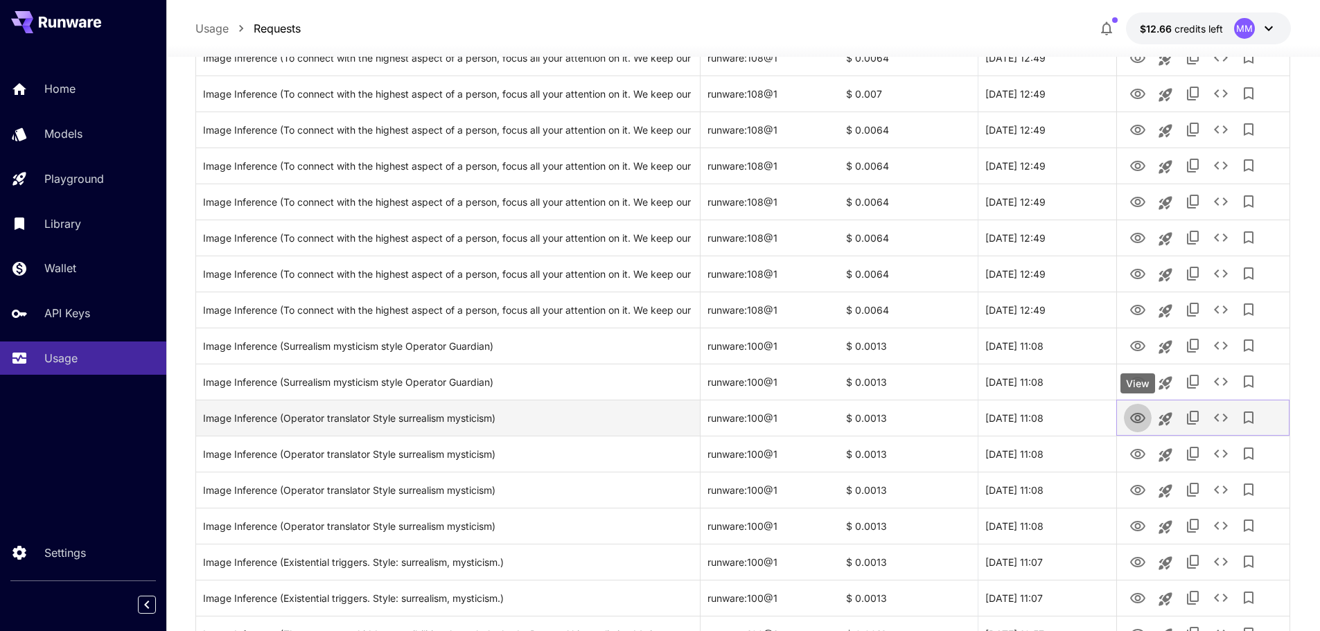
click at [1137, 417] on icon "View" at bounding box center [1137, 418] width 17 height 17
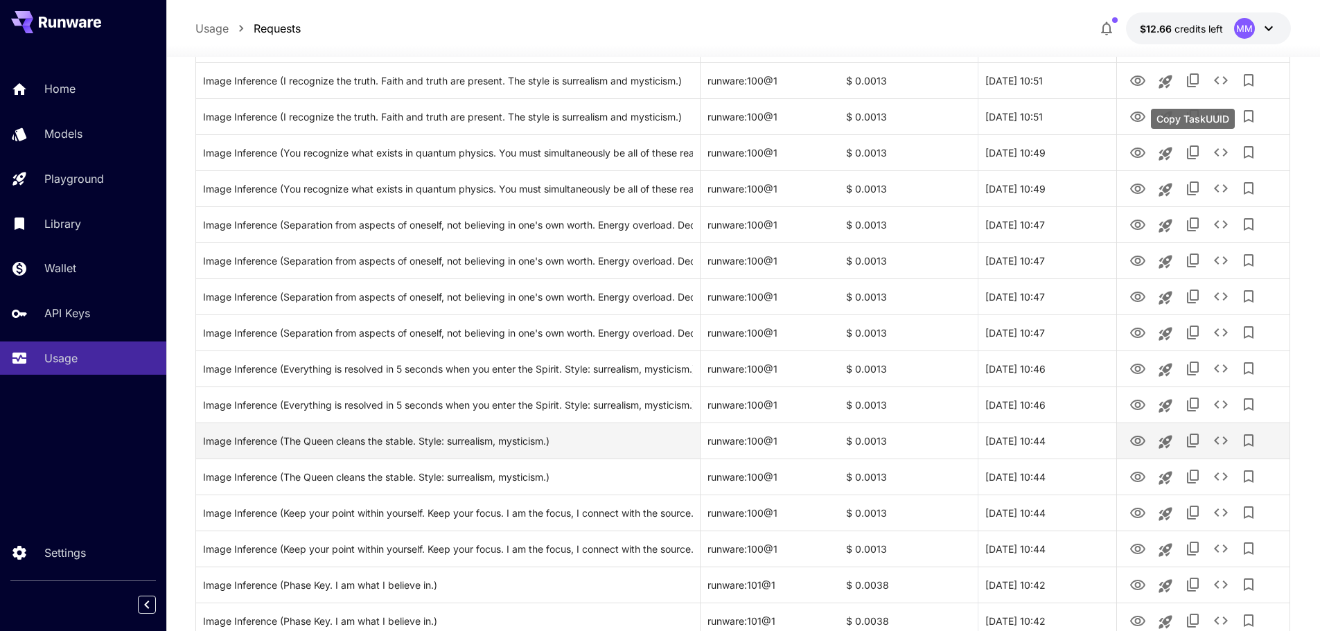
scroll to position [1522, 0]
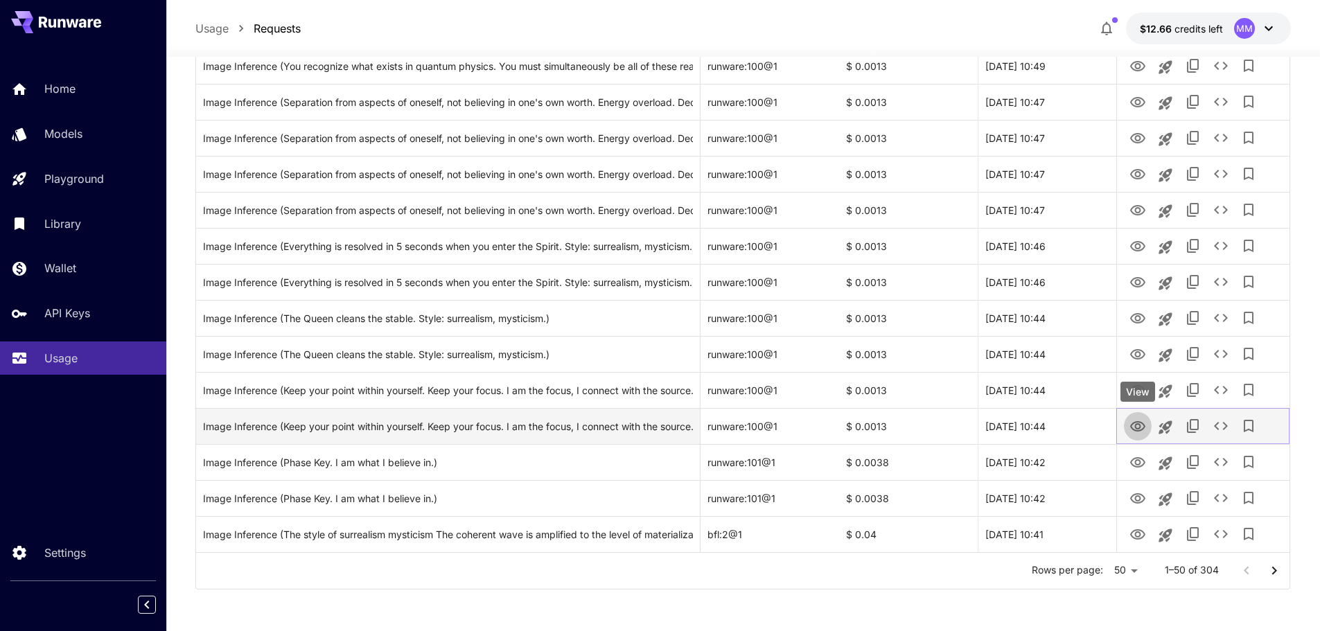
click at [1137, 425] on icon "View" at bounding box center [1137, 426] width 17 height 17
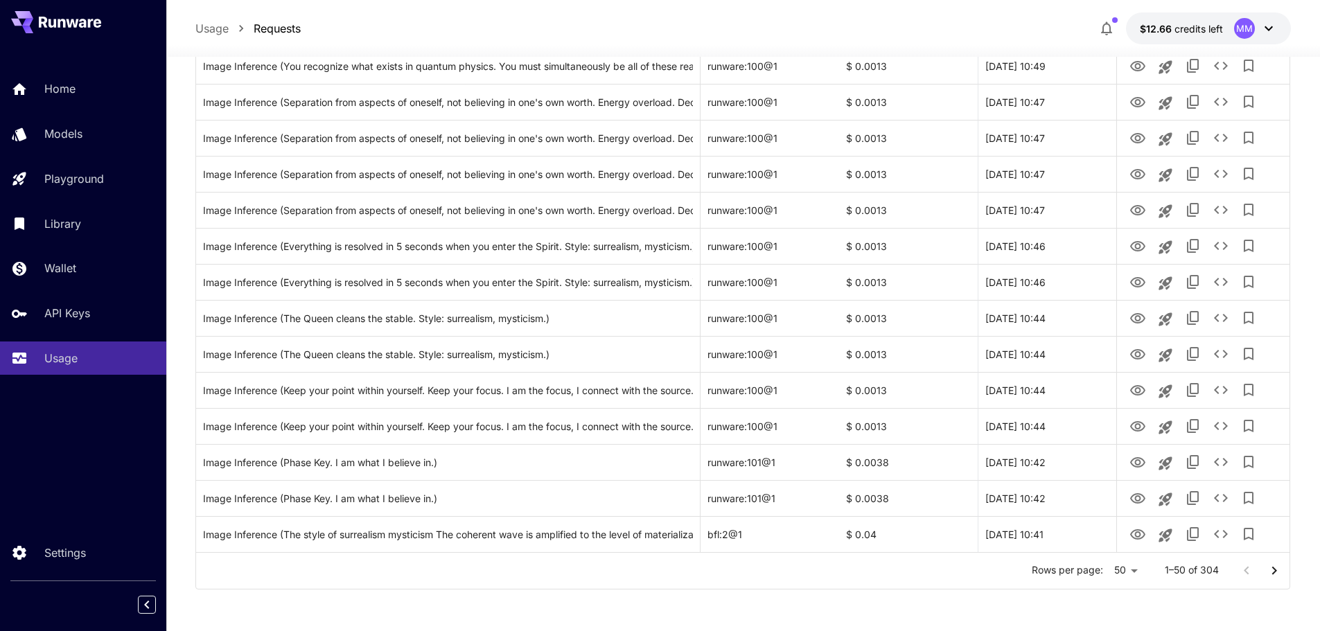
click at [1280, 572] on icon "Go to next page" at bounding box center [1274, 571] width 17 height 17
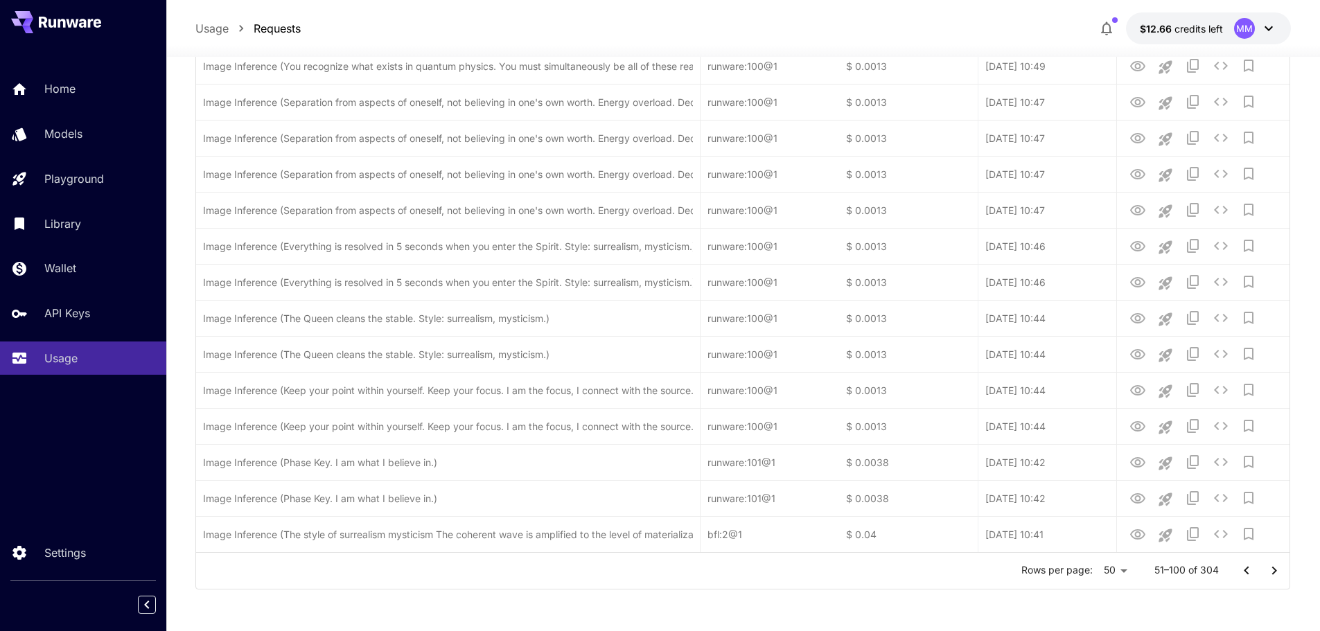
click at [1280, 572] on icon "Go to next page" at bounding box center [1274, 571] width 17 height 17
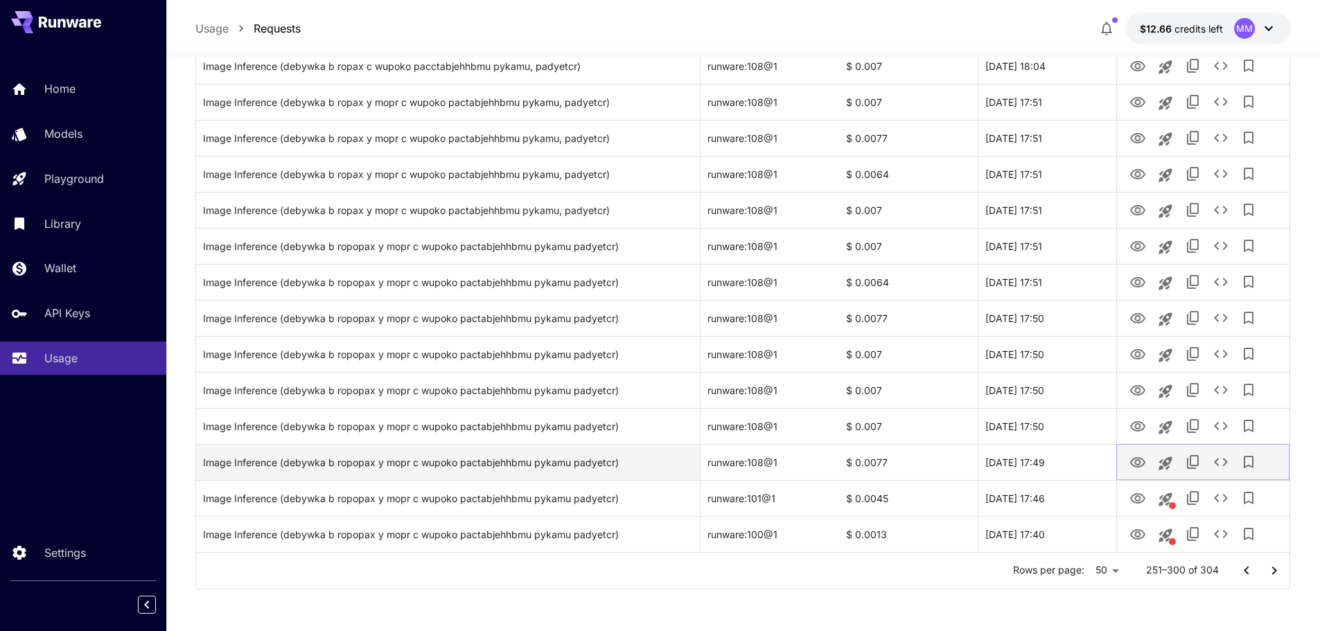
click at [1134, 465] on icon "View" at bounding box center [1137, 462] width 15 height 10
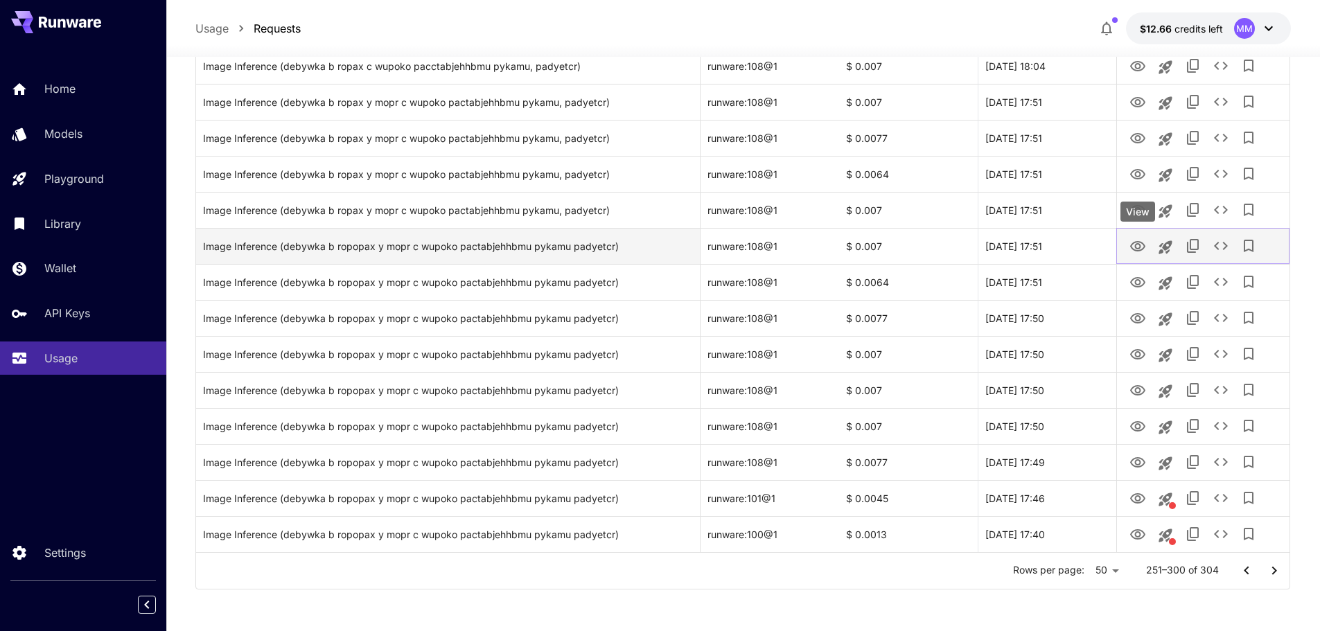
click at [1138, 243] on icon "View" at bounding box center [1137, 246] width 17 height 17
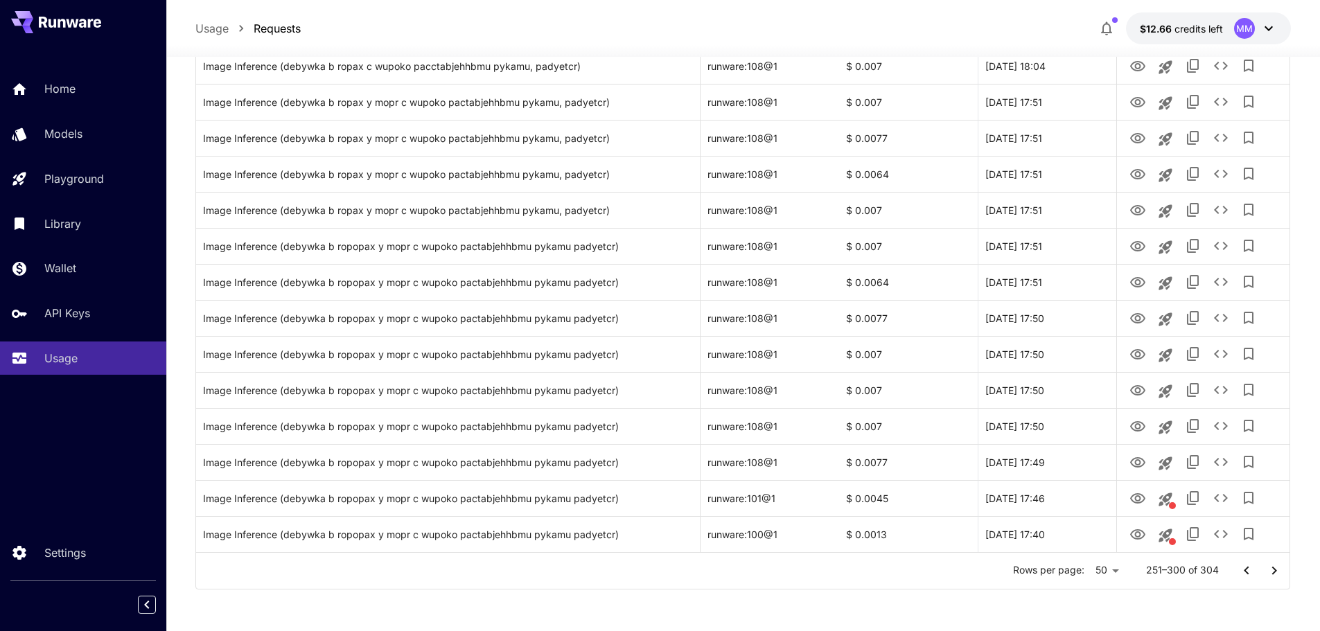
click at [1280, 563] on icon "Go to next page" at bounding box center [1274, 571] width 17 height 17
click at [1280, 563] on div at bounding box center [1260, 571] width 55 height 28
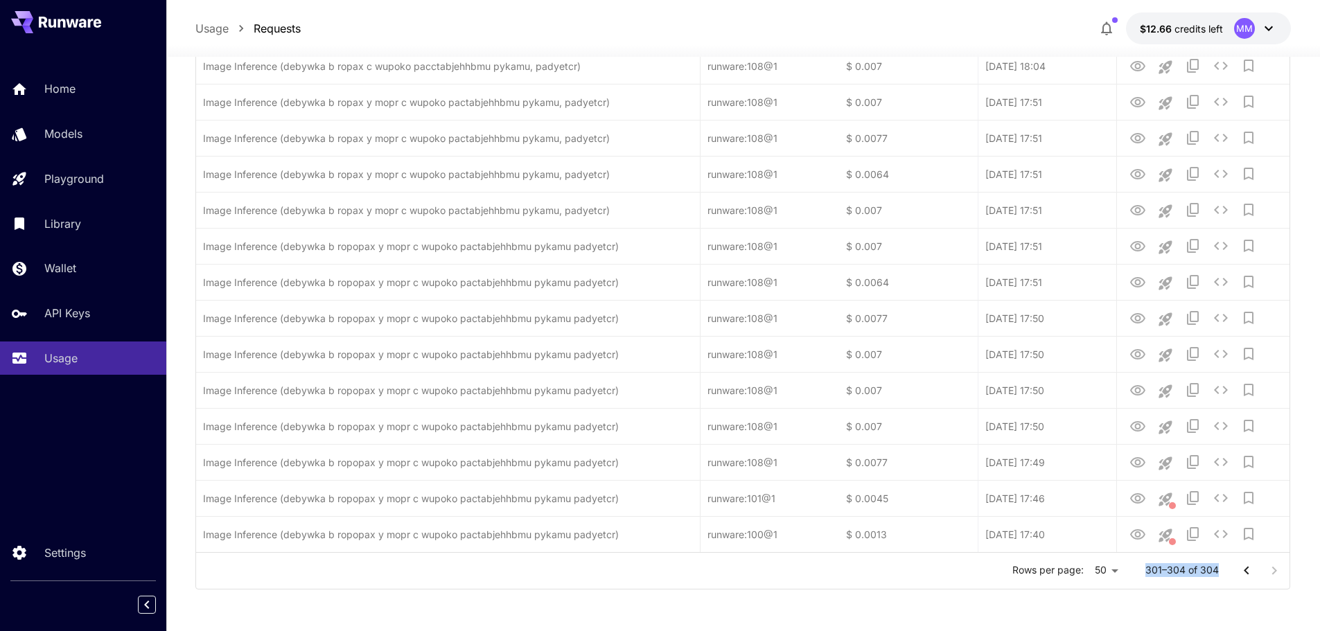
click at [1280, 563] on div at bounding box center [1260, 571] width 55 height 28
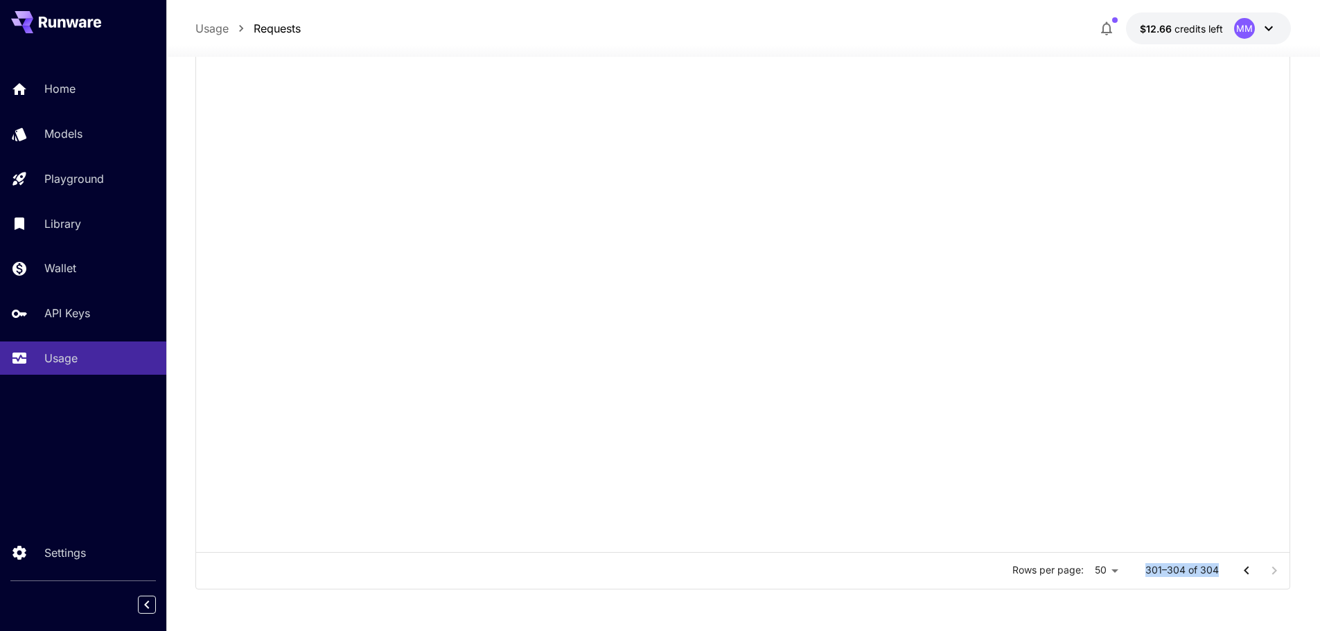
scroll to position [0, 0]
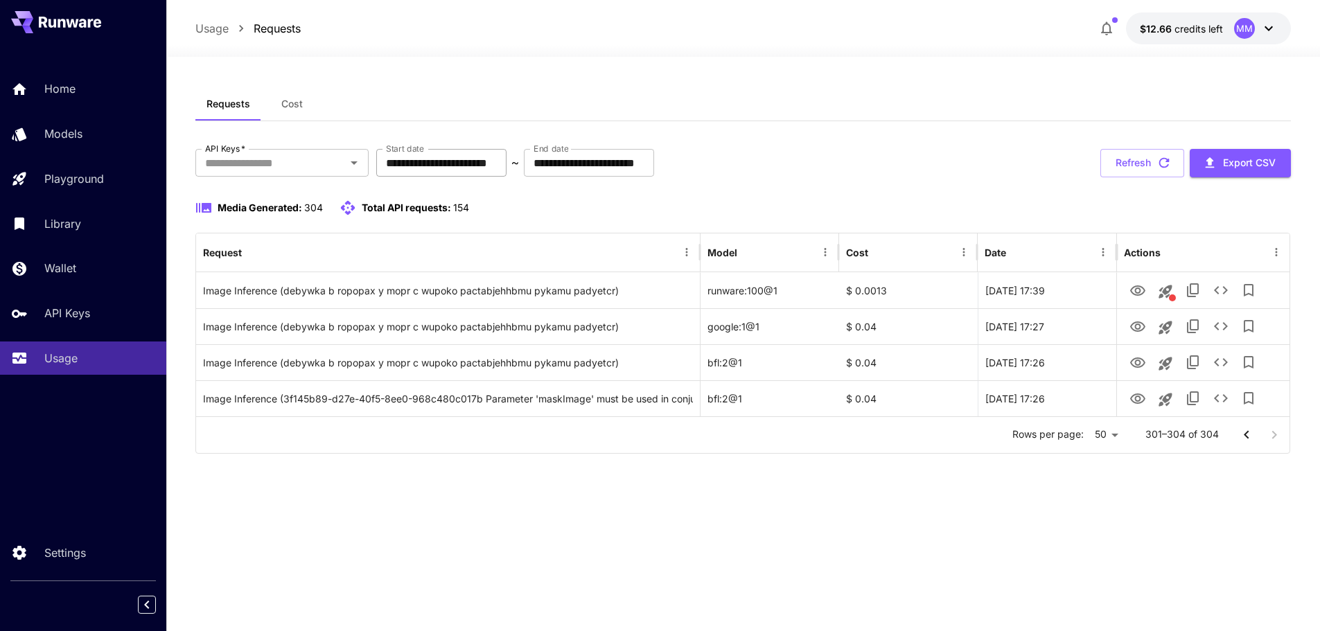
click at [479, 164] on input "**********" at bounding box center [441, 163] width 130 height 28
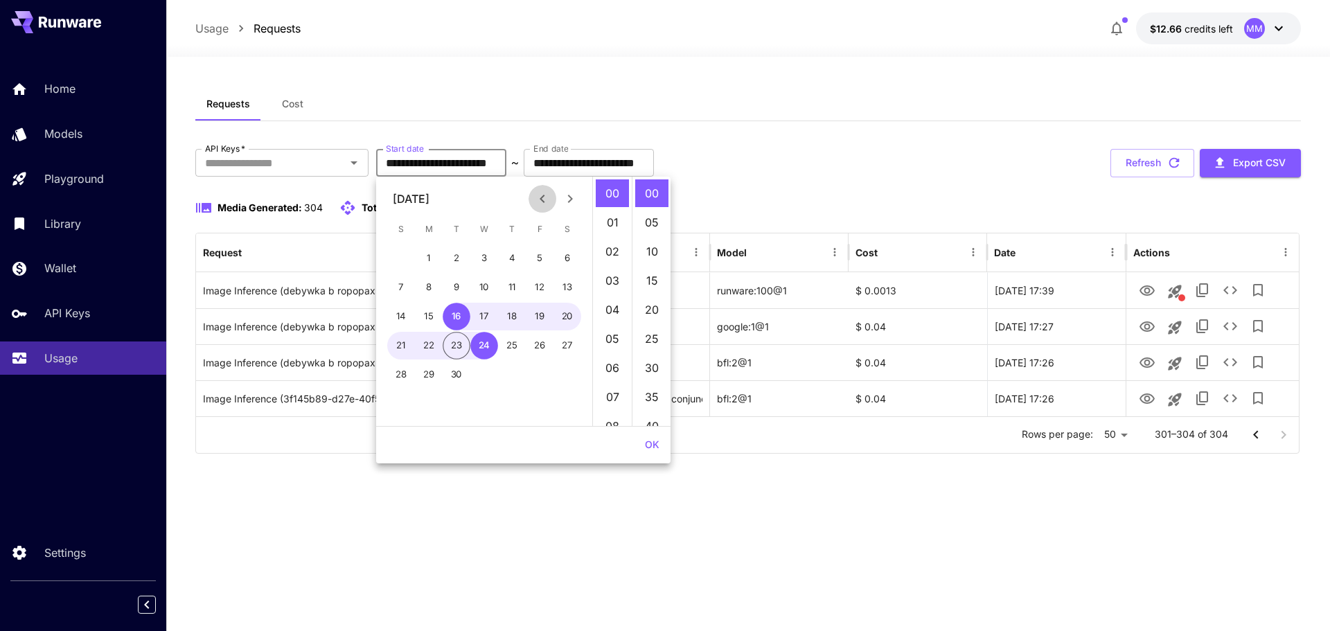
click at [538, 196] on icon "Previous month" at bounding box center [542, 199] width 17 height 17
click at [512, 258] on button "1" at bounding box center [512, 259] width 28 height 28
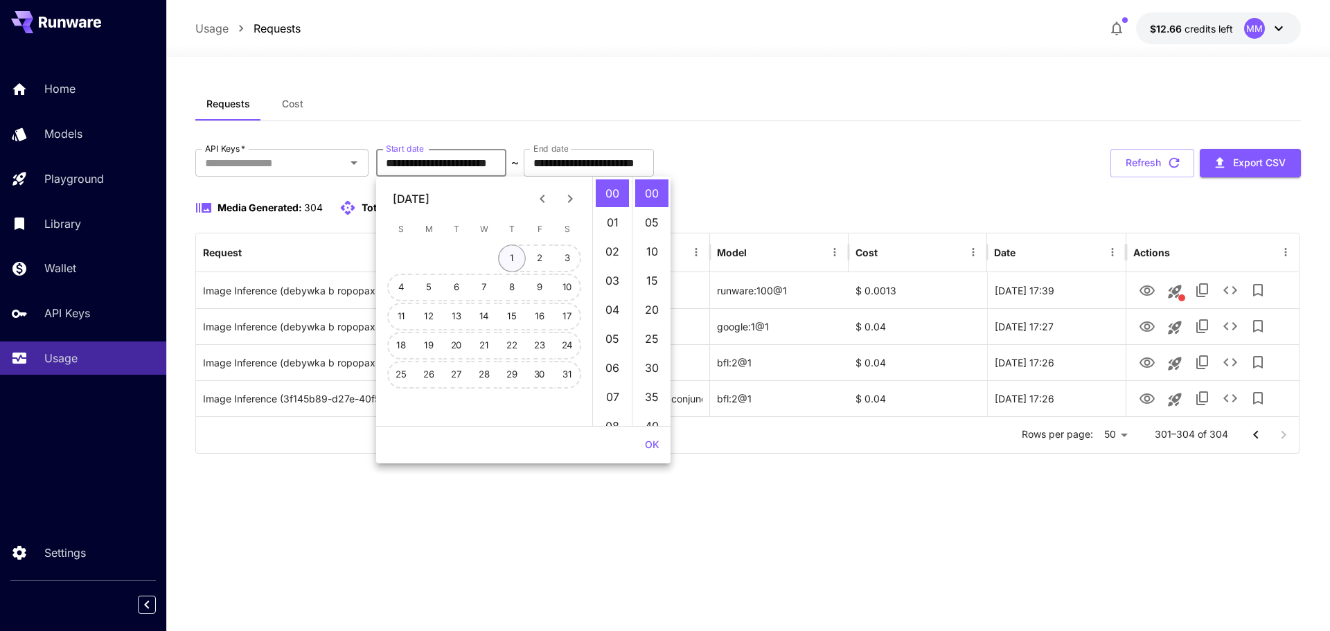
type input "**********"
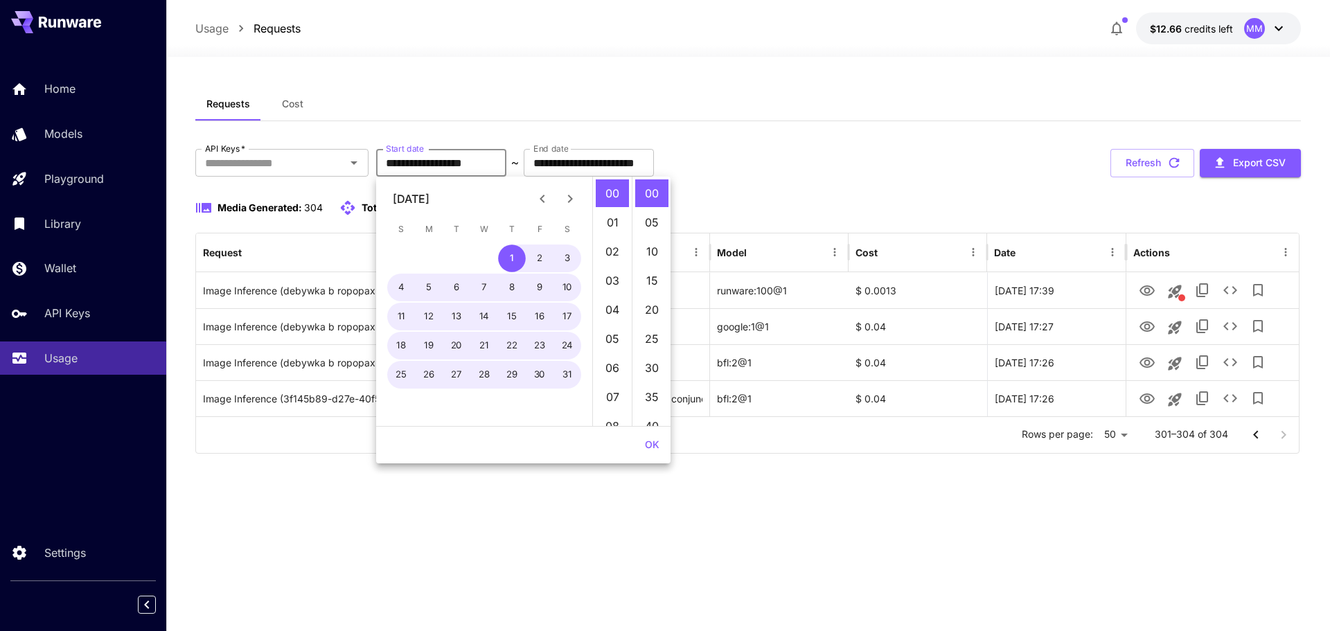
click at [826, 197] on div "**********" at bounding box center [748, 301] width 1106 height 305
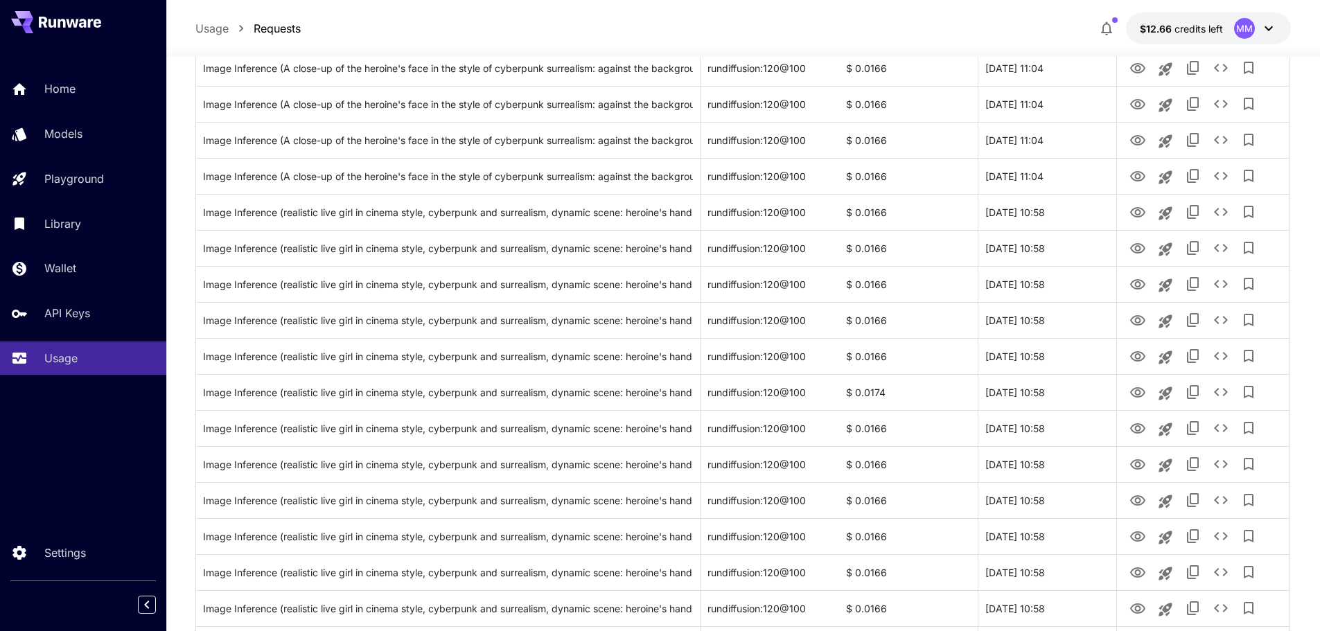
scroll to position [1522, 0]
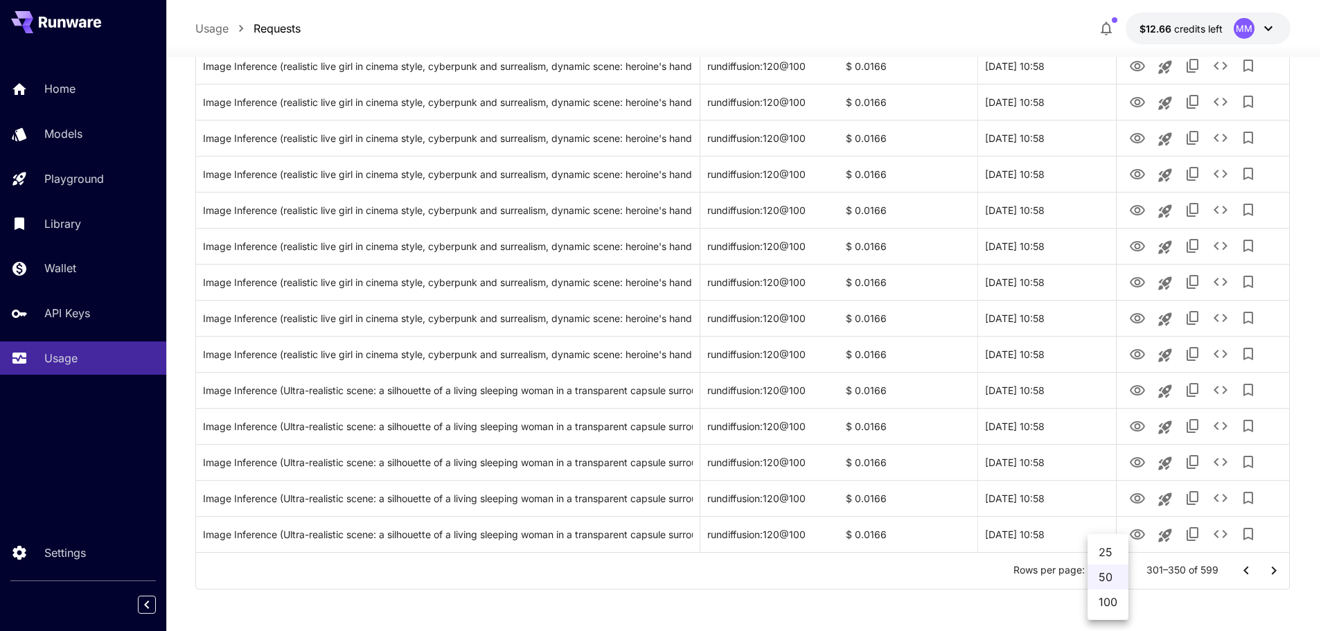
click at [1109, 602] on li "100" at bounding box center [1108, 602] width 41 height 25
type input "***"
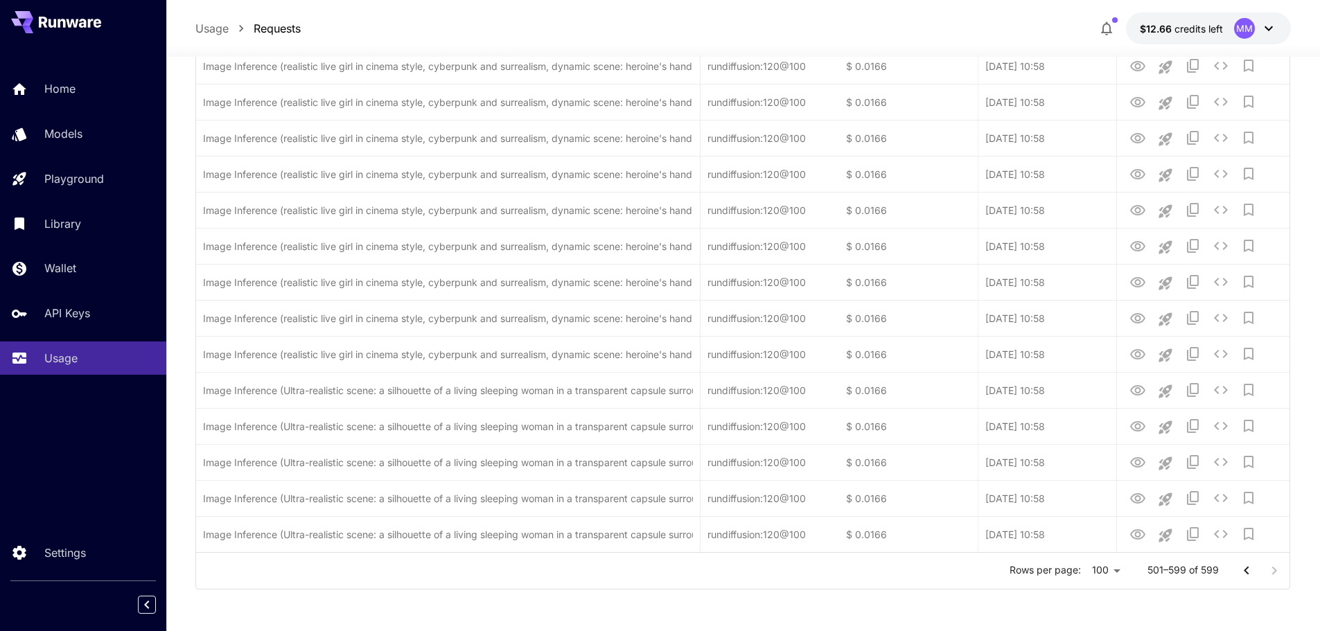
click at [1274, 573] on div at bounding box center [1260, 571] width 55 height 28
click at [1242, 571] on icon "Go to previous page" at bounding box center [1246, 571] width 17 height 17
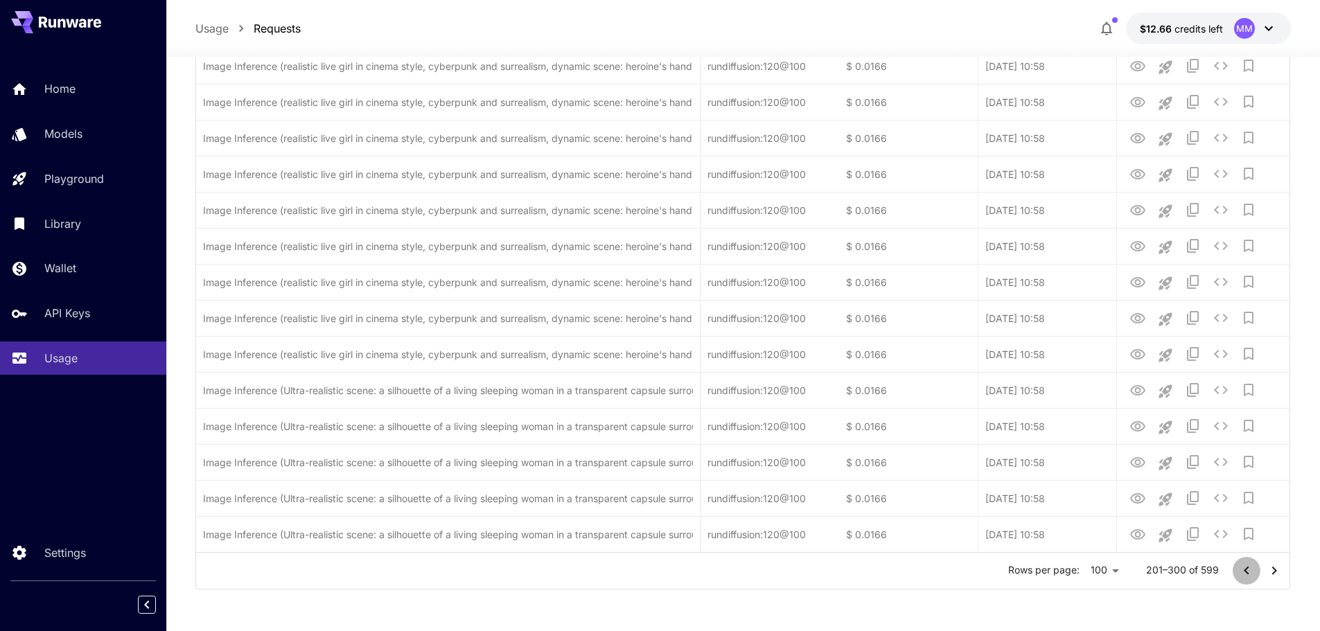
click at [1242, 571] on icon "Go to previous page" at bounding box center [1246, 571] width 17 height 17
click at [1276, 565] on icon "Go to next page" at bounding box center [1274, 571] width 17 height 17
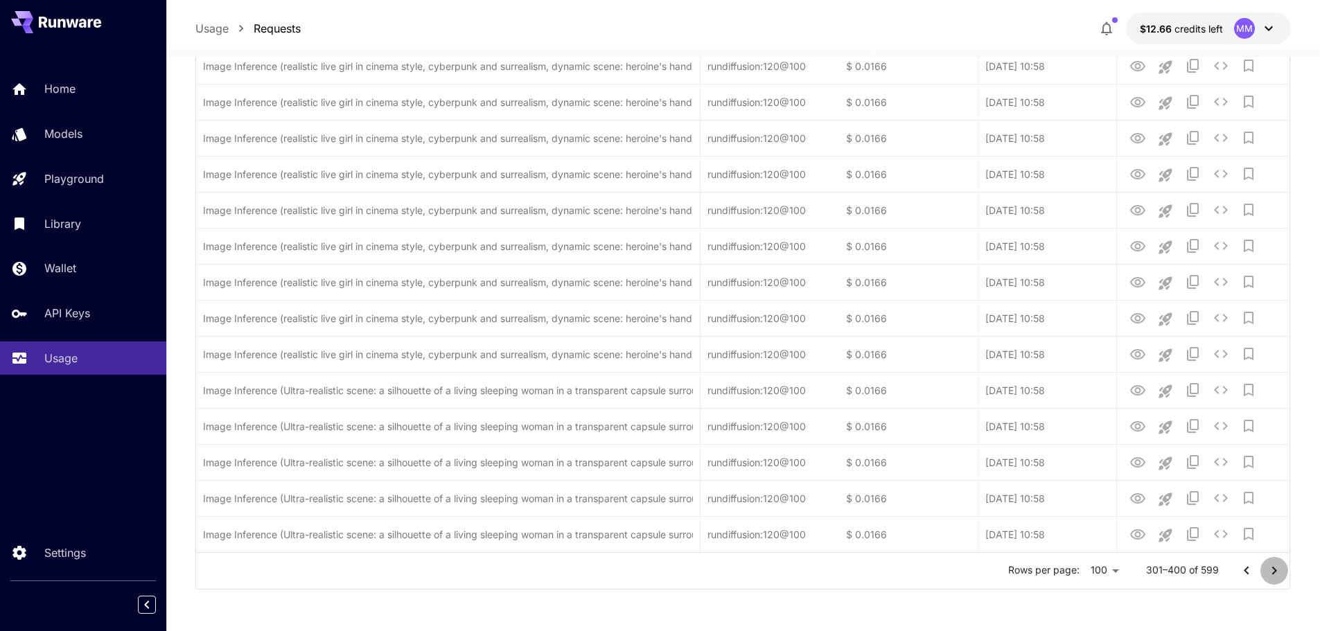
click at [1276, 565] on icon "Go to next page" at bounding box center [1274, 571] width 17 height 17
click at [1276, 565] on div at bounding box center [1260, 571] width 55 height 28
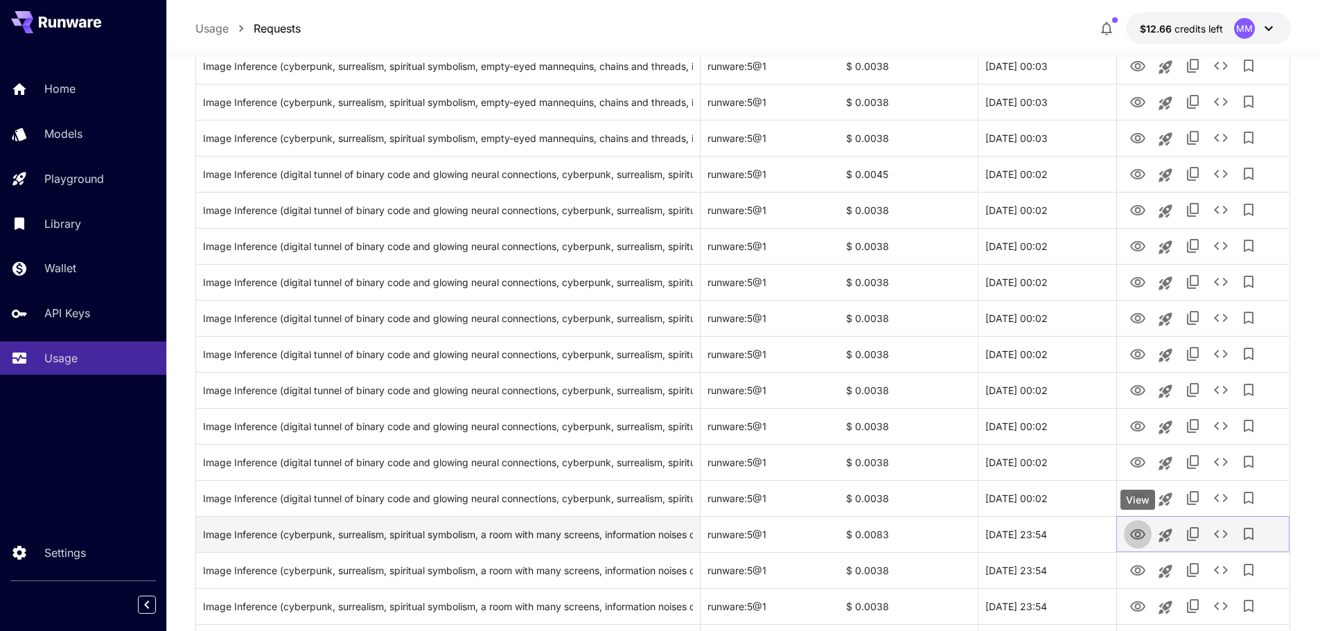
click at [1134, 530] on icon "View" at bounding box center [1137, 535] width 17 height 17
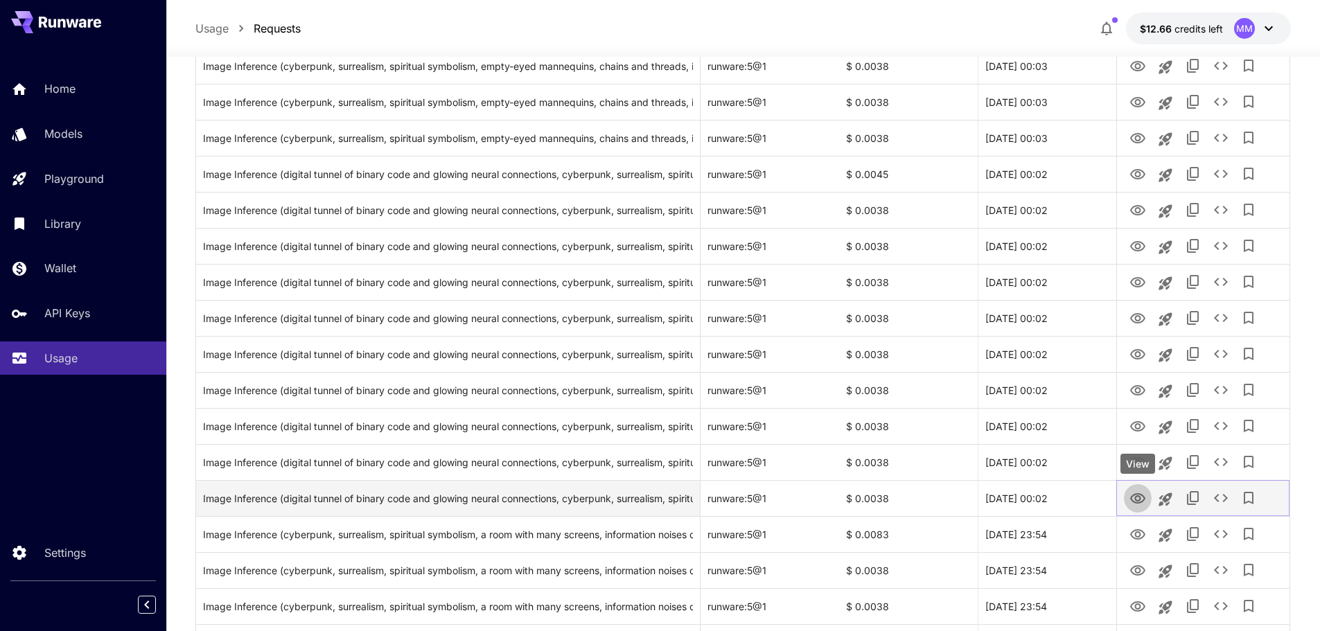
click at [1129, 500] on icon "View" at bounding box center [1137, 499] width 17 height 17
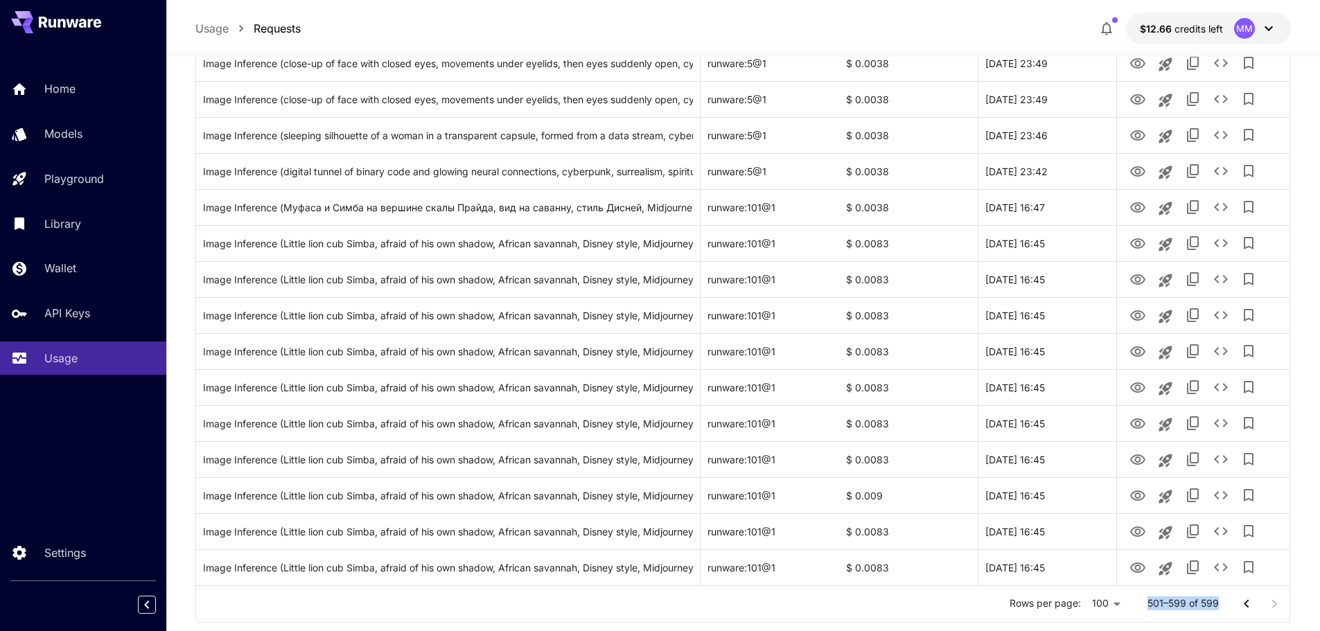
scroll to position [3287, 0]
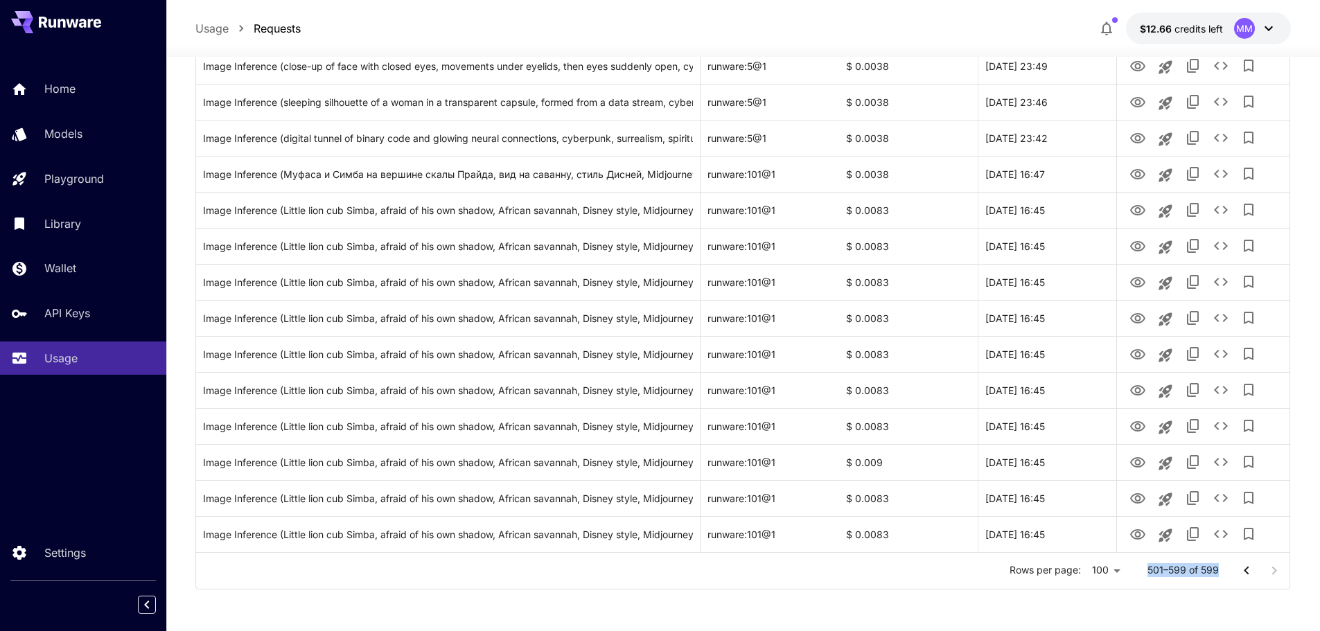
click at [1165, 581] on div "Rows per page: 100 *** 501–599 of 599" at bounding box center [742, 571] width 1093 height 36
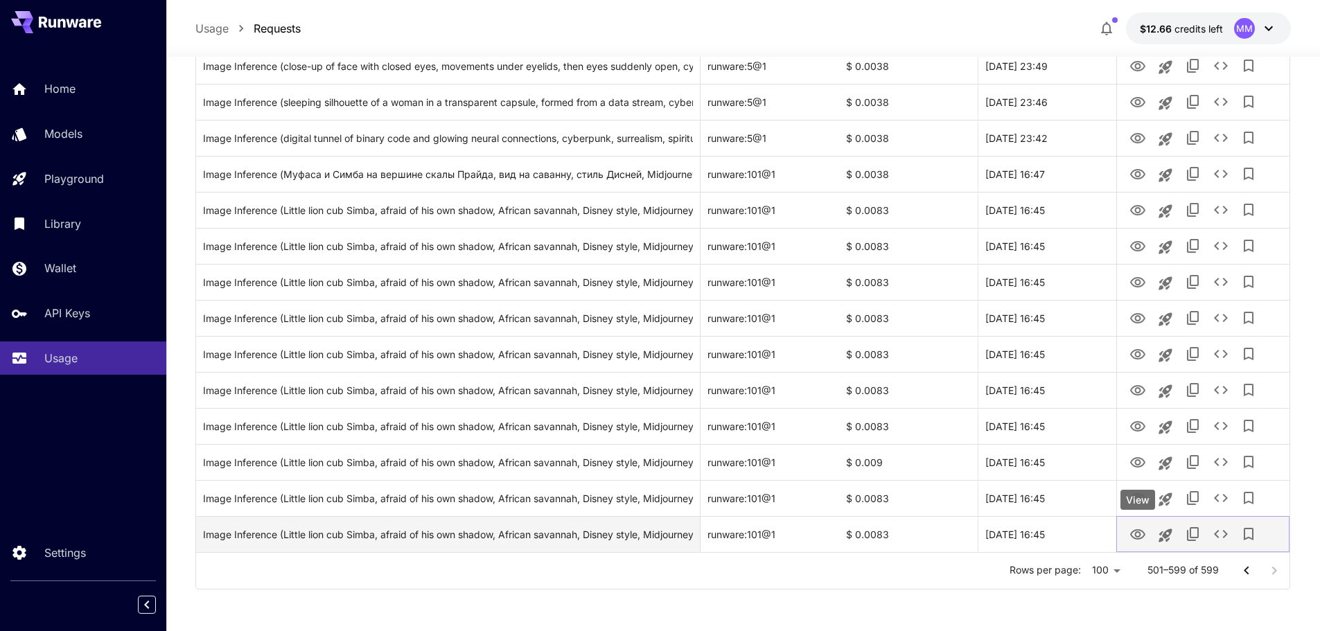
click at [1134, 533] on icon "View" at bounding box center [1137, 535] width 17 height 17
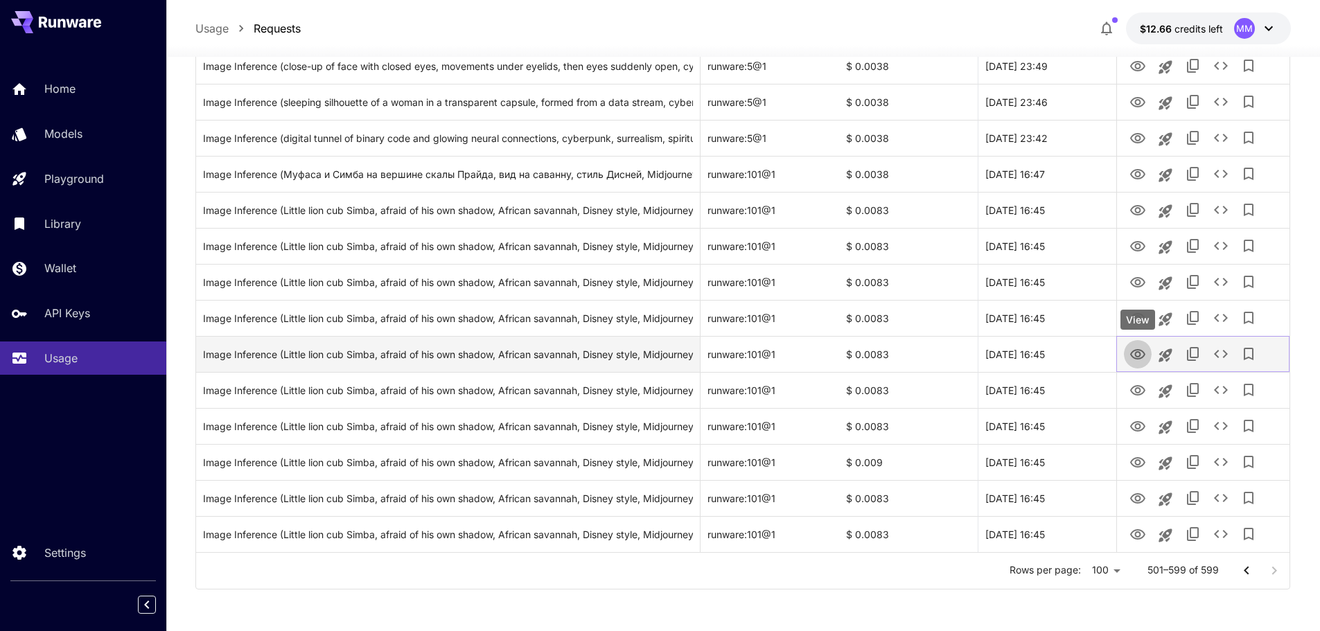
click at [1136, 355] on icon "View" at bounding box center [1137, 354] width 15 height 10
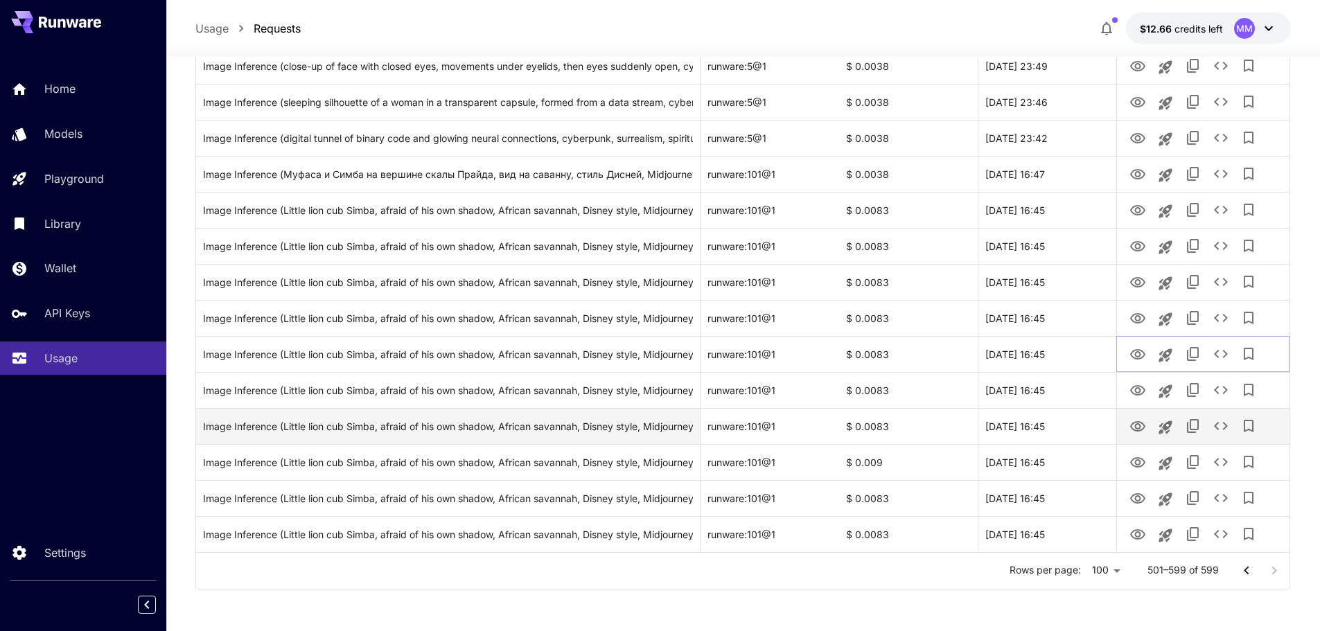
scroll to position [3079, 0]
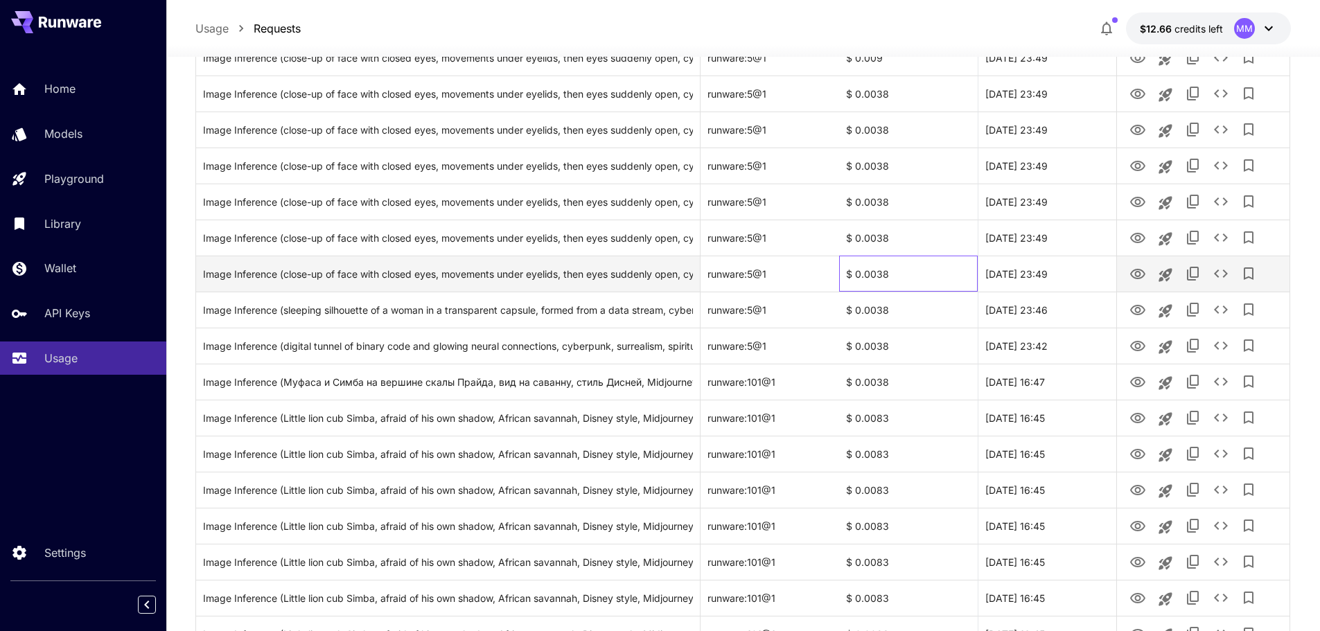
drag, startPoint x: 976, startPoint y: 273, endPoint x: 1062, endPoint y: 271, distance: 86.6
click at [1059, 272] on div "Image Inference (close-up of face with closed eyes, movements under eyelids, th…" at bounding box center [742, 274] width 1093 height 36
click at [1136, 274] on icon "View" at bounding box center [1137, 274] width 15 height 10
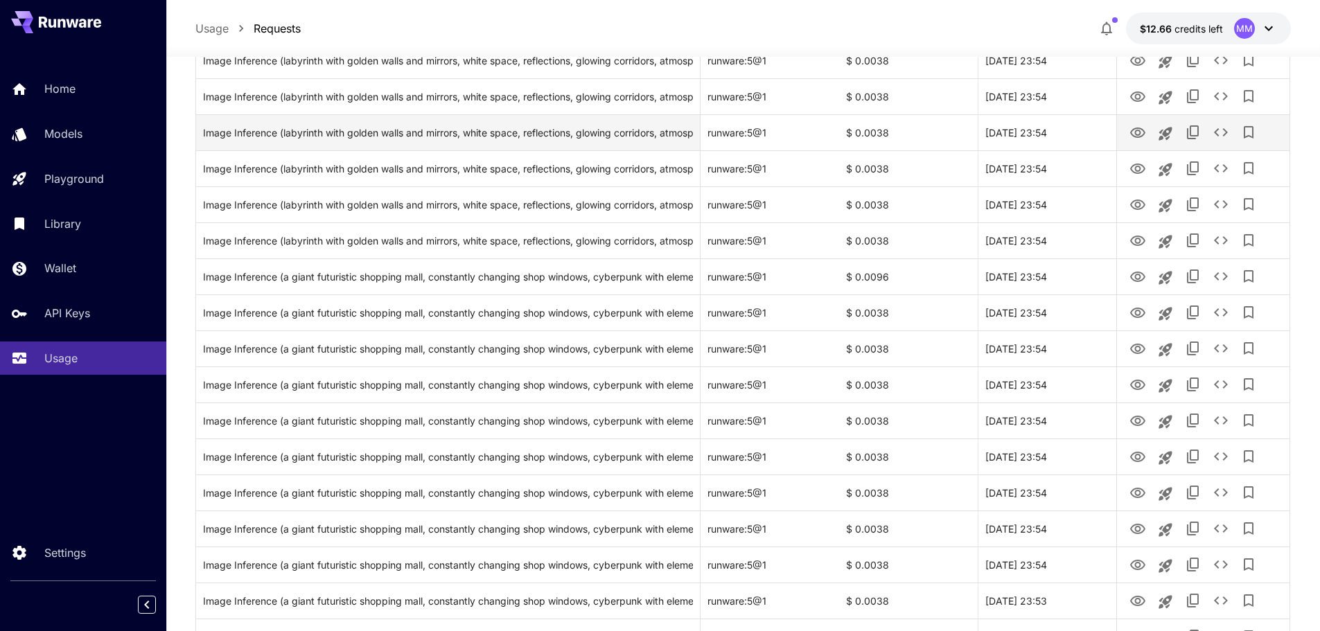
scroll to position [2386, 0]
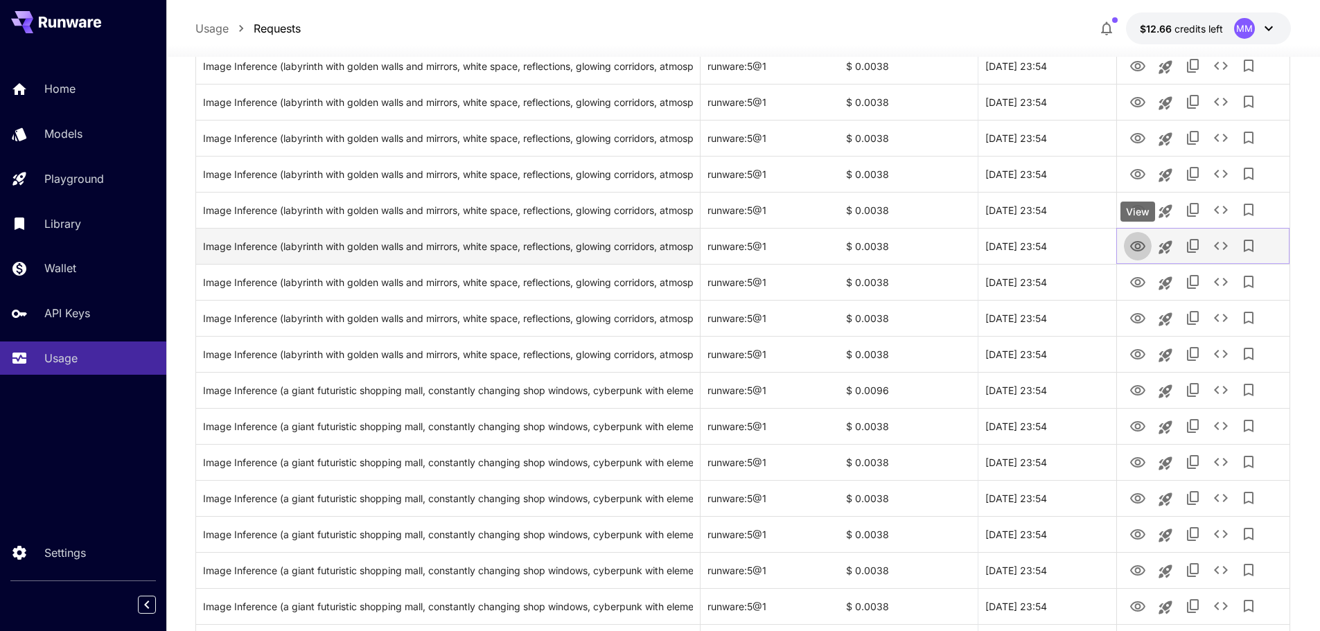
click at [1138, 241] on icon "View" at bounding box center [1137, 246] width 15 height 10
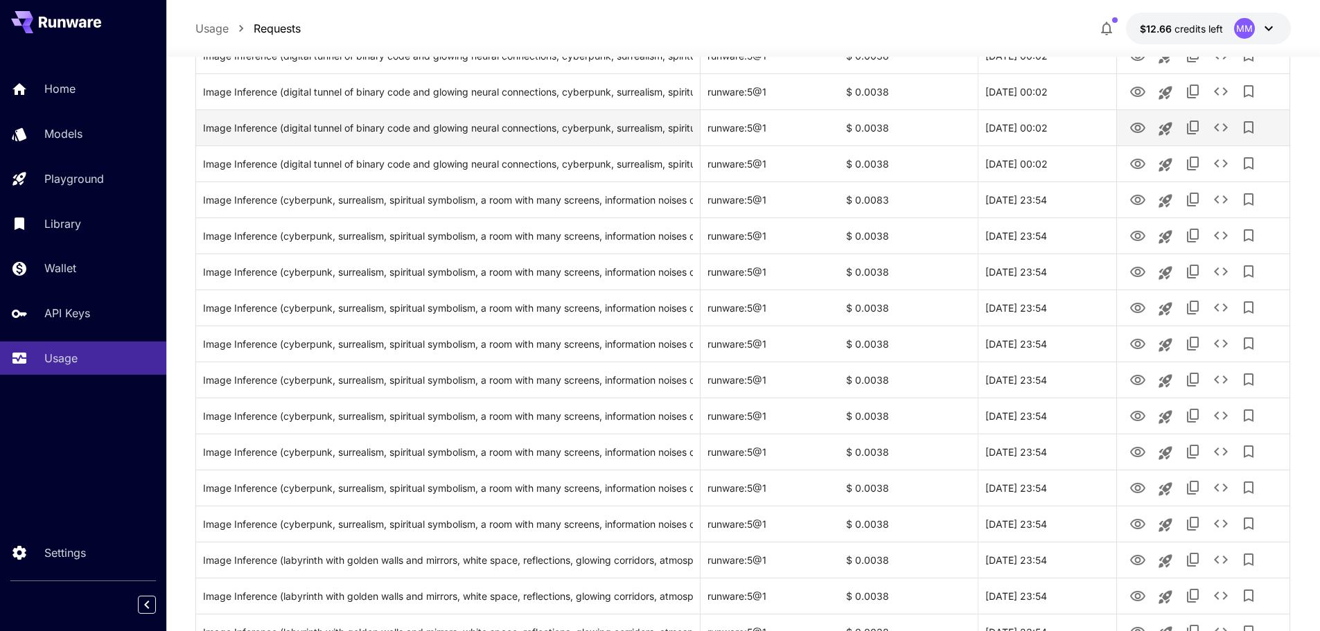
scroll to position [1693, 0]
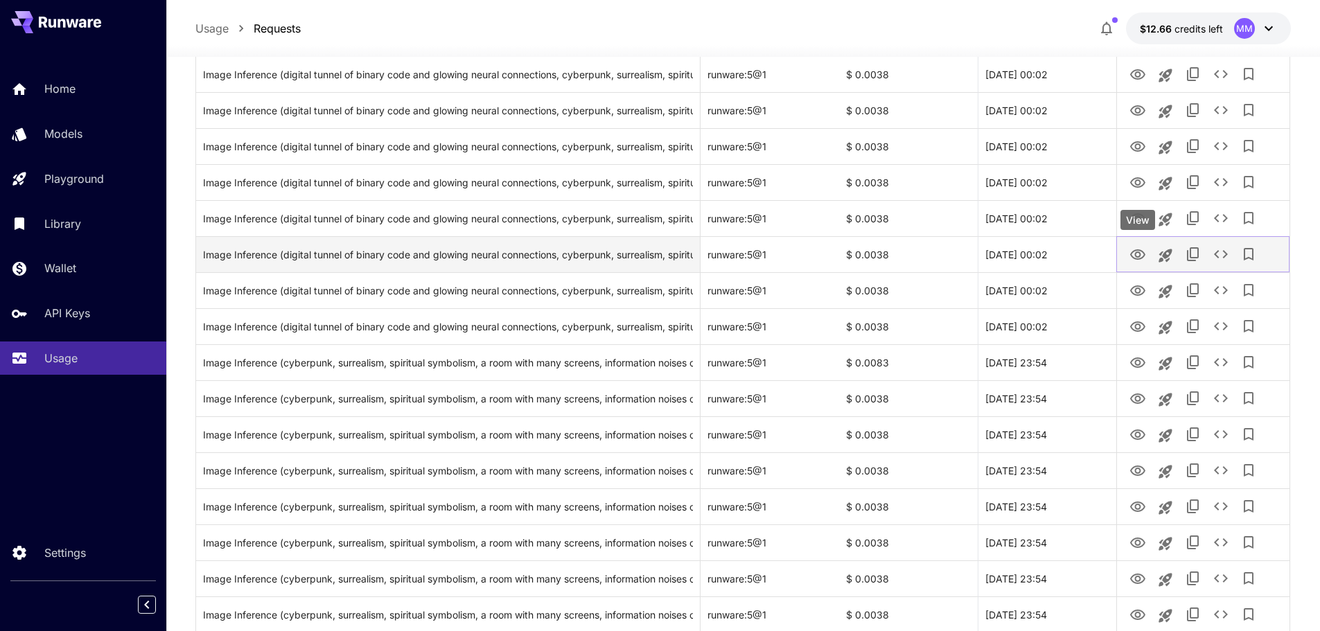
click at [1140, 254] on icon "View" at bounding box center [1137, 254] width 15 height 10
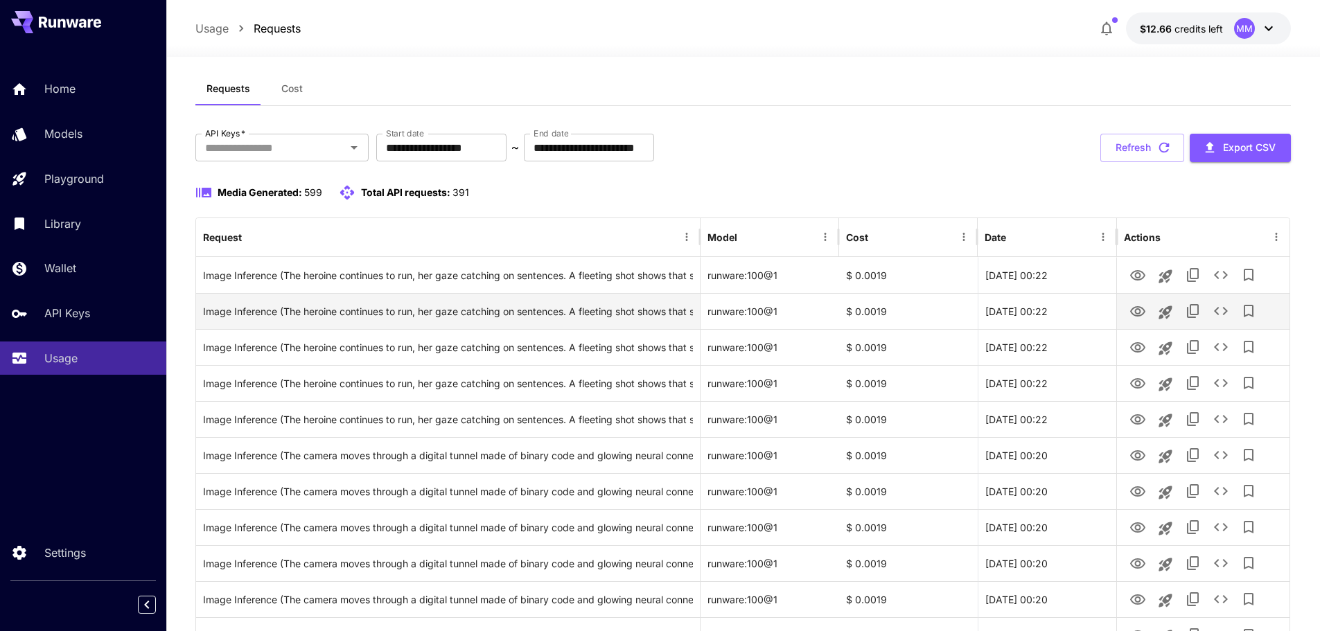
scroll to position [0, 0]
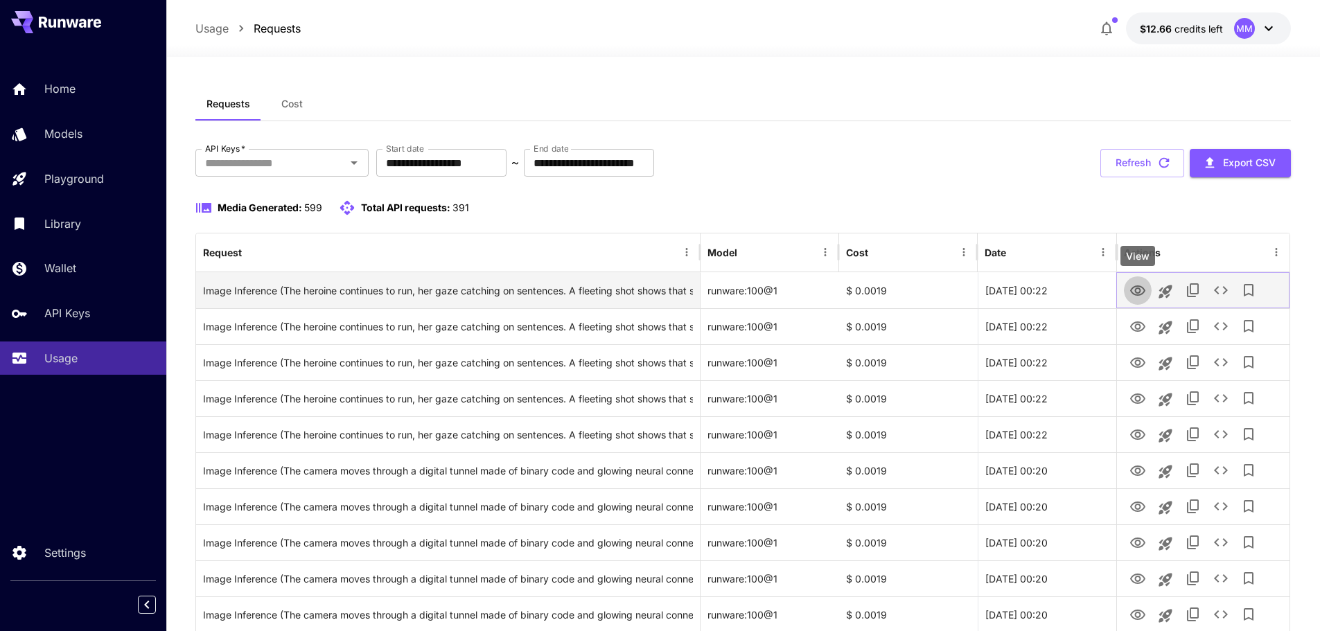
click at [1132, 290] on icon "View" at bounding box center [1137, 291] width 17 height 17
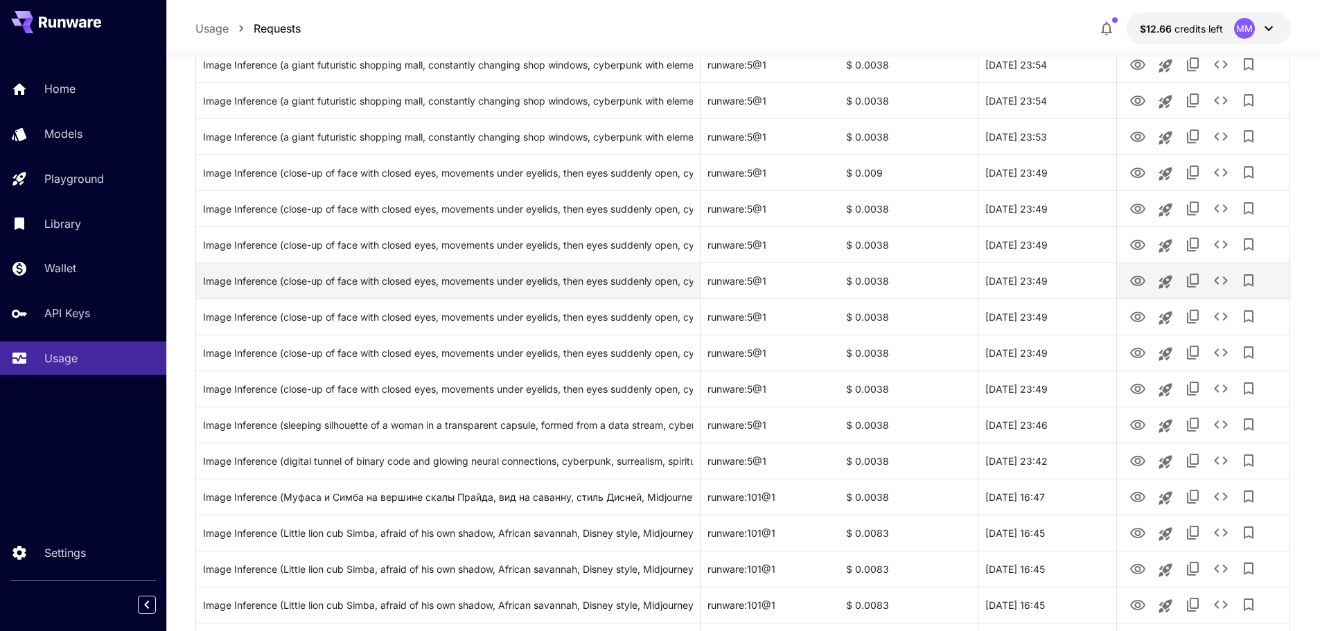
scroll to position [2871, 0]
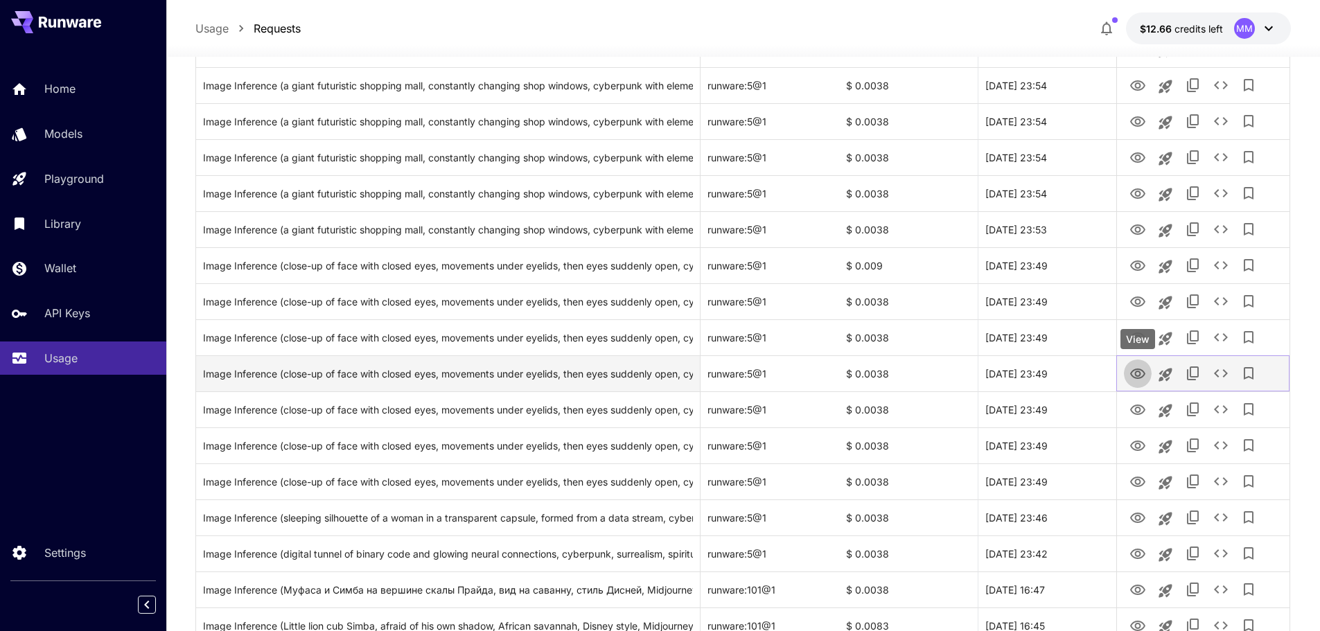
click at [1135, 371] on icon "View" at bounding box center [1137, 374] width 17 height 17
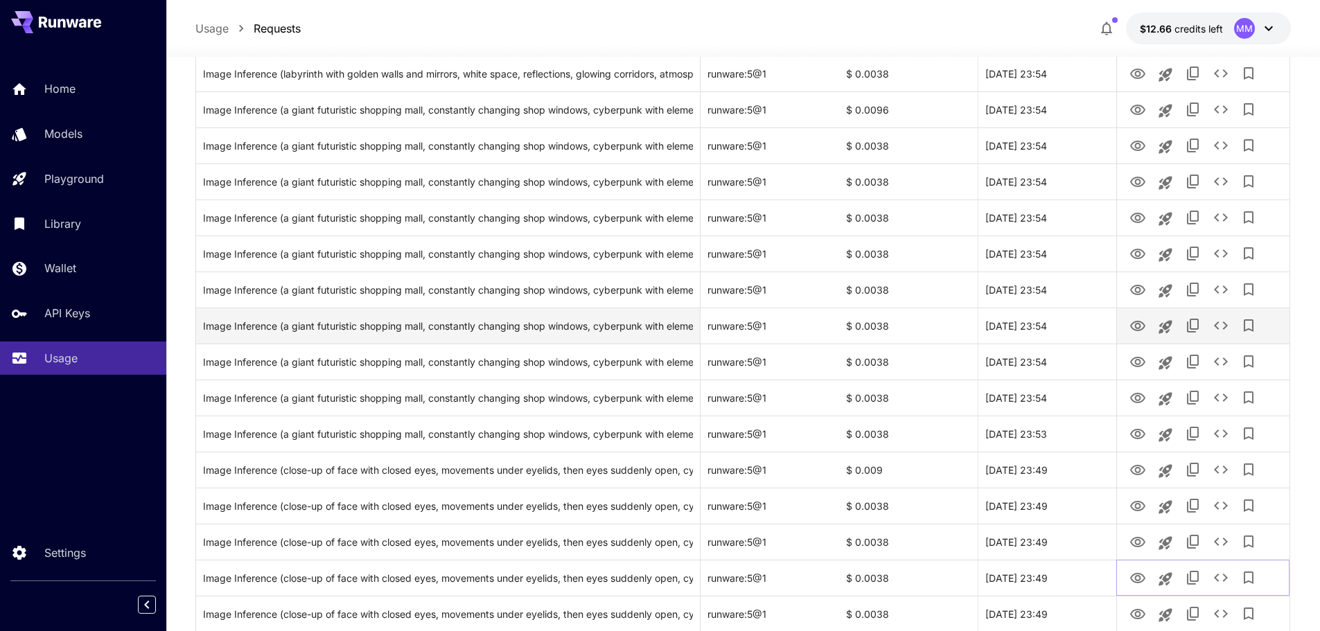
scroll to position [2663, 0]
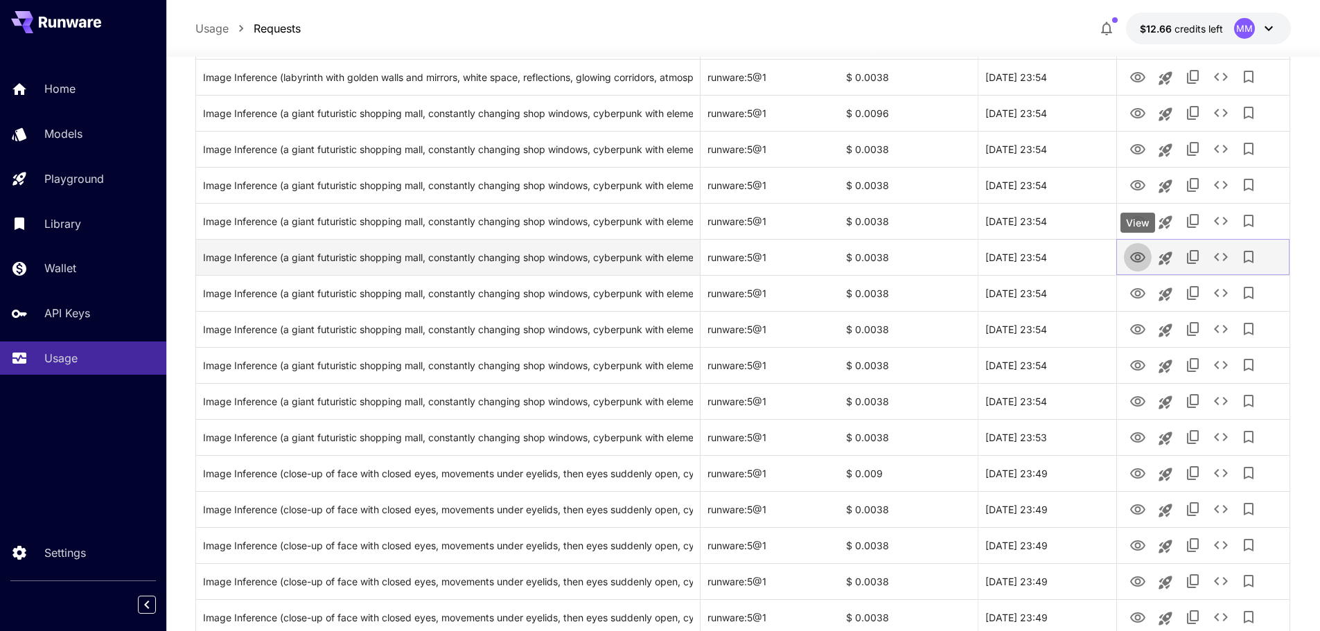
click at [1135, 253] on icon "View" at bounding box center [1137, 257] width 15 height 10
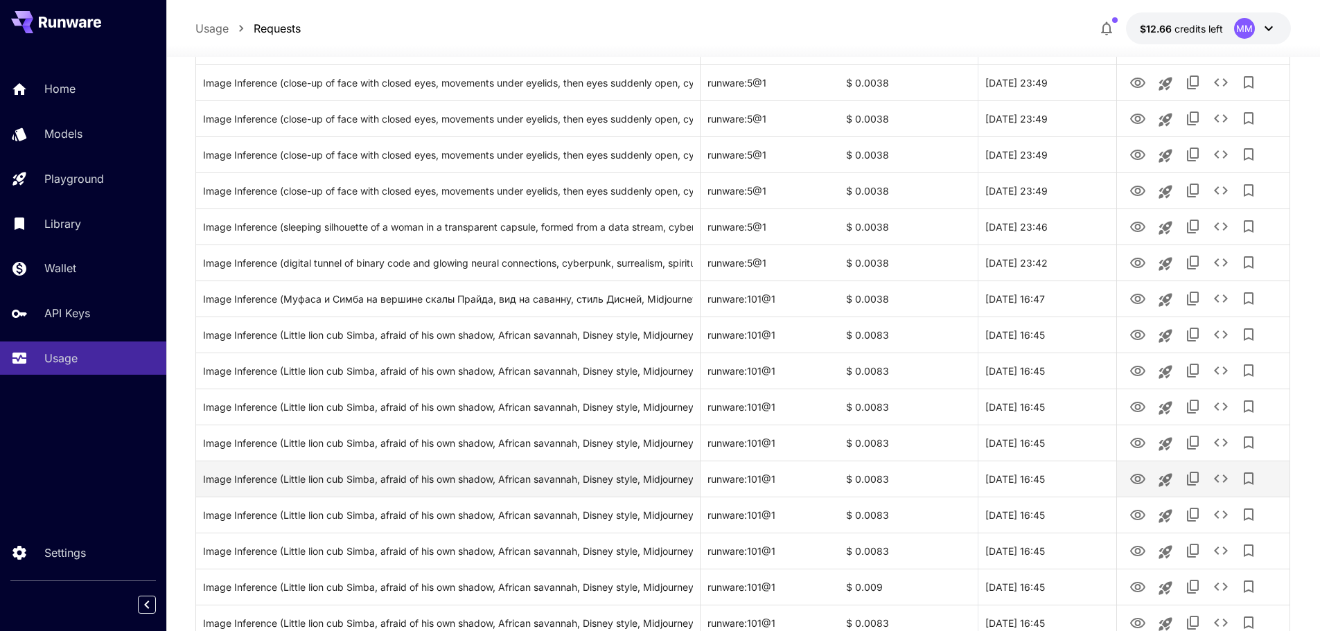
scroll to position [3010, 0]
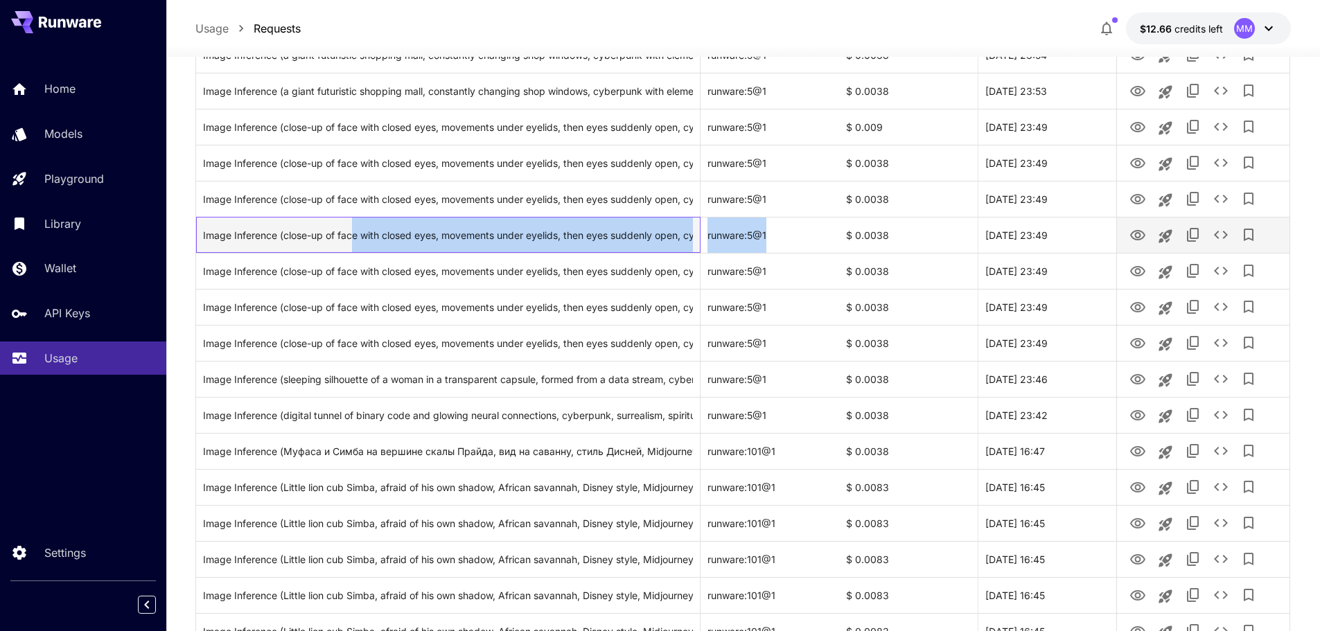
drag, startPoint x: 351, startPoint y: 249, endPoint x: 874, endPoint y: 238, distance: 523.2
click at [866, 242] on div "Image Inference (close-up of face with closed eyes, movements under eyelids, th…" at bounding box center [742, 235] width 1093 height 36
click at [1140, 233] on icon "View" at bounding box center [1137, 235] width 17 height 17
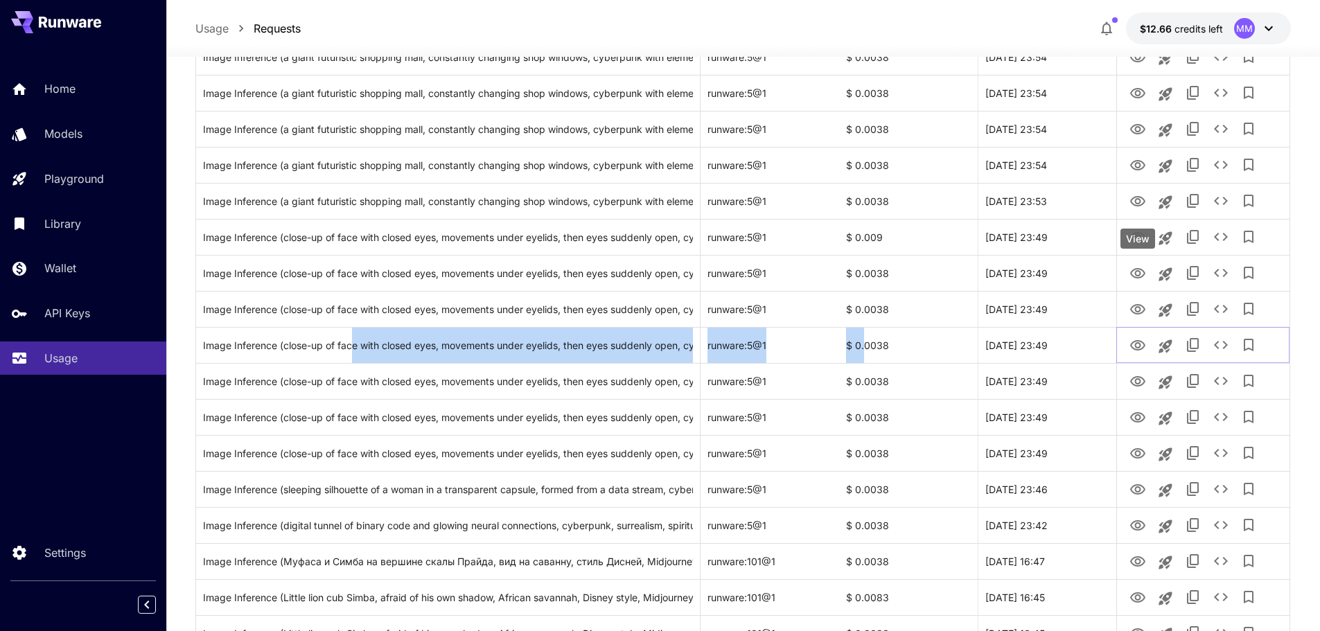
scroll to position [2733, 0]
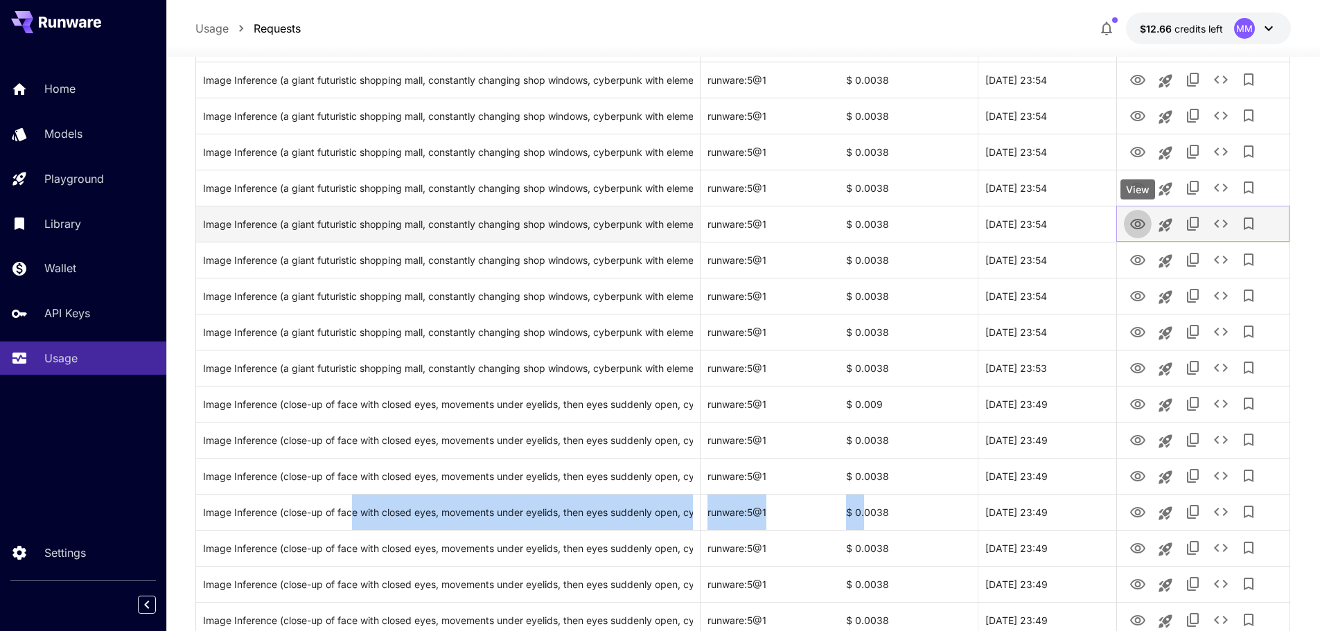
click at [1138, 229] on icon "View" at bounding box center [1137, 224] width 17 height 17
